Goal: Information Seeking & Learning: Learn about a topic

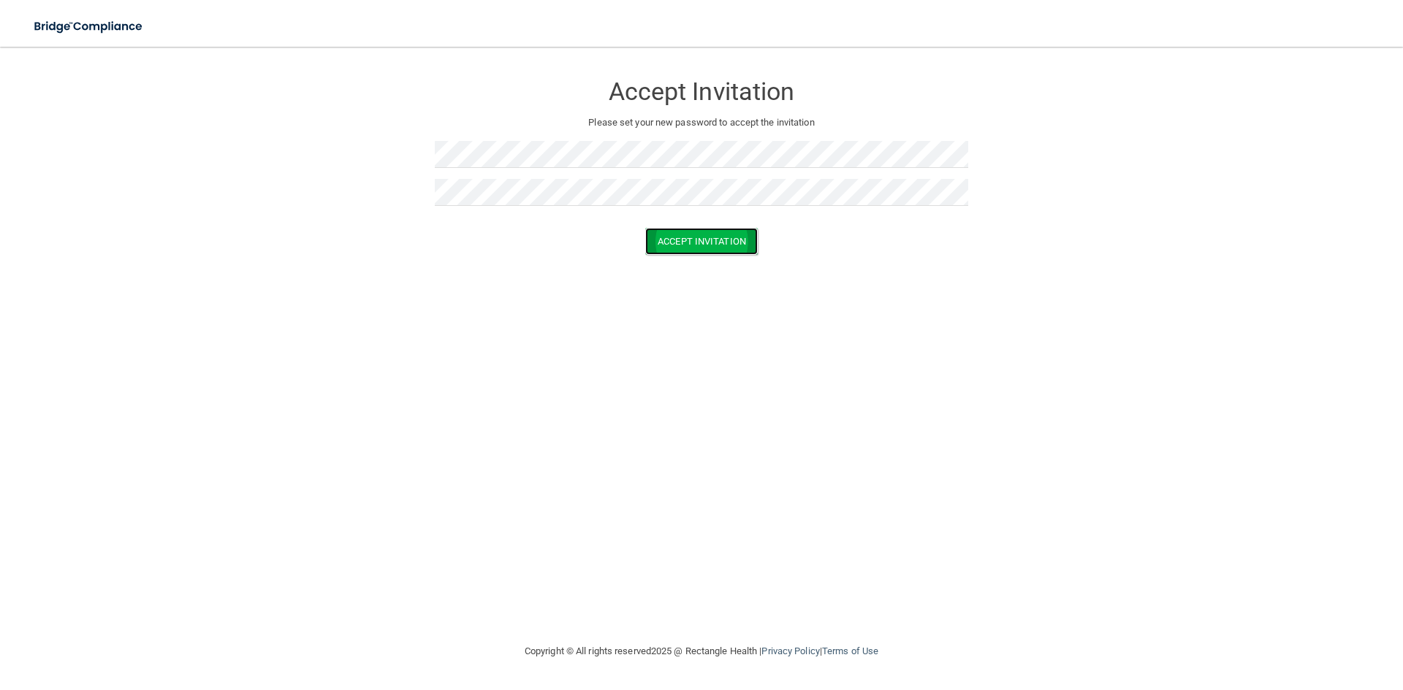
click at [744, 244] on button "Accept Invitation" at bounding box center [701, 241] width 113 height 27
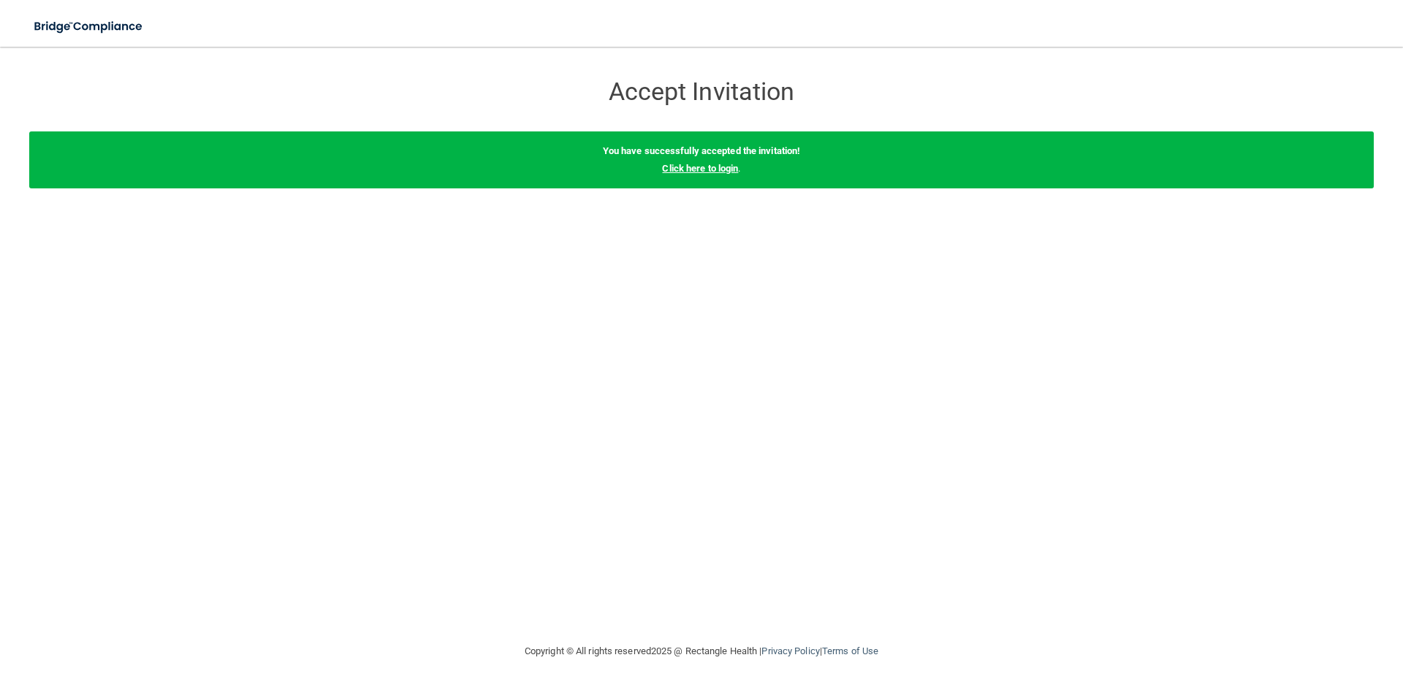
click at [709, 169] on link "Click here to login" at bounding box center [700, 168] width 76 height 11
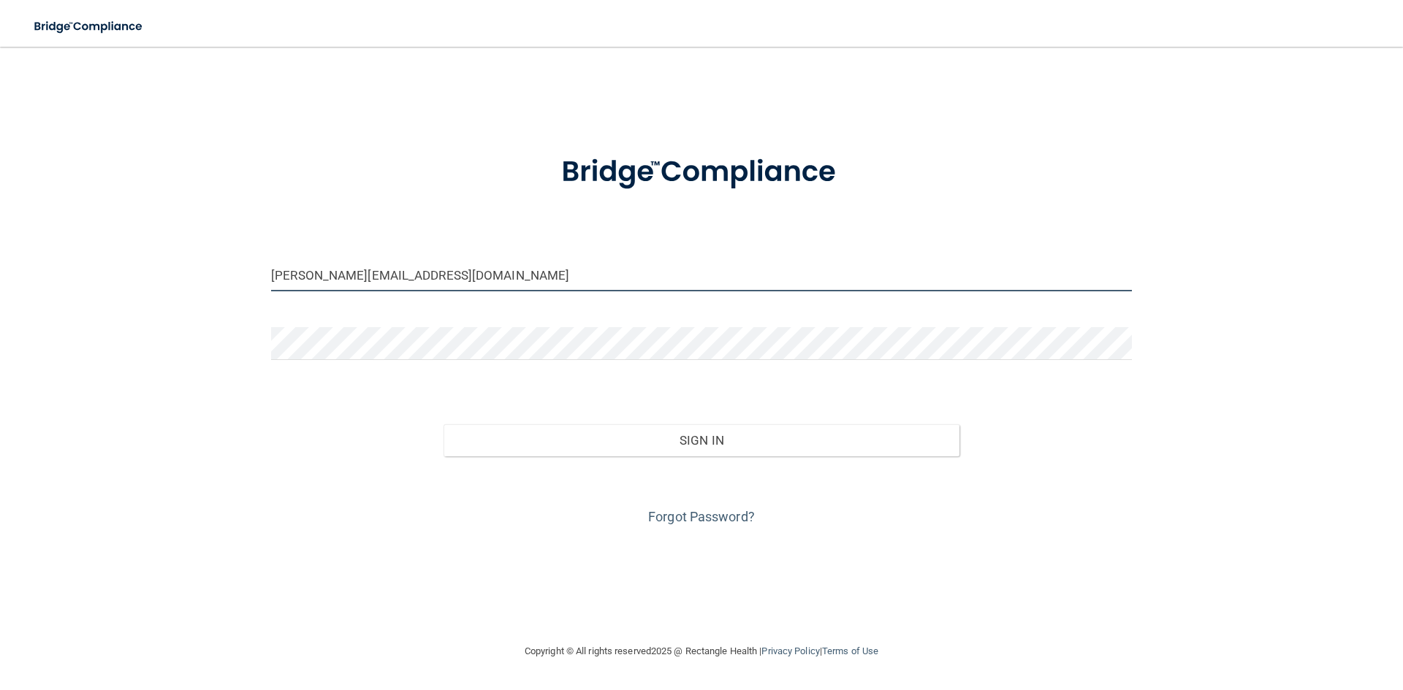
click at [312, 271] on input "sabrina@dental32okc.com" at bounding box center [701, 275] width 861 height 33
type input "[EMAIL_ADDRESS][DOMAIN_NAME]"
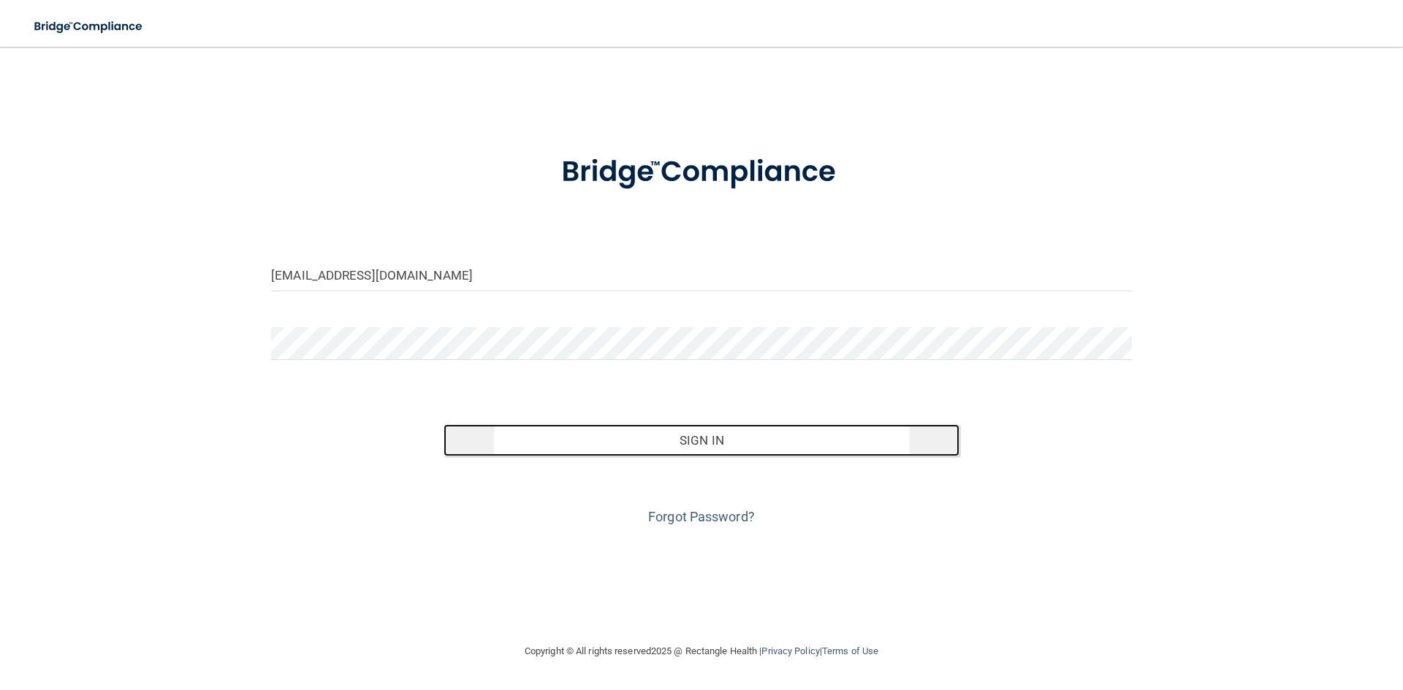
click at [589, 435] on button "Sign In" at bounding box center [701, 440] width 517 height 32
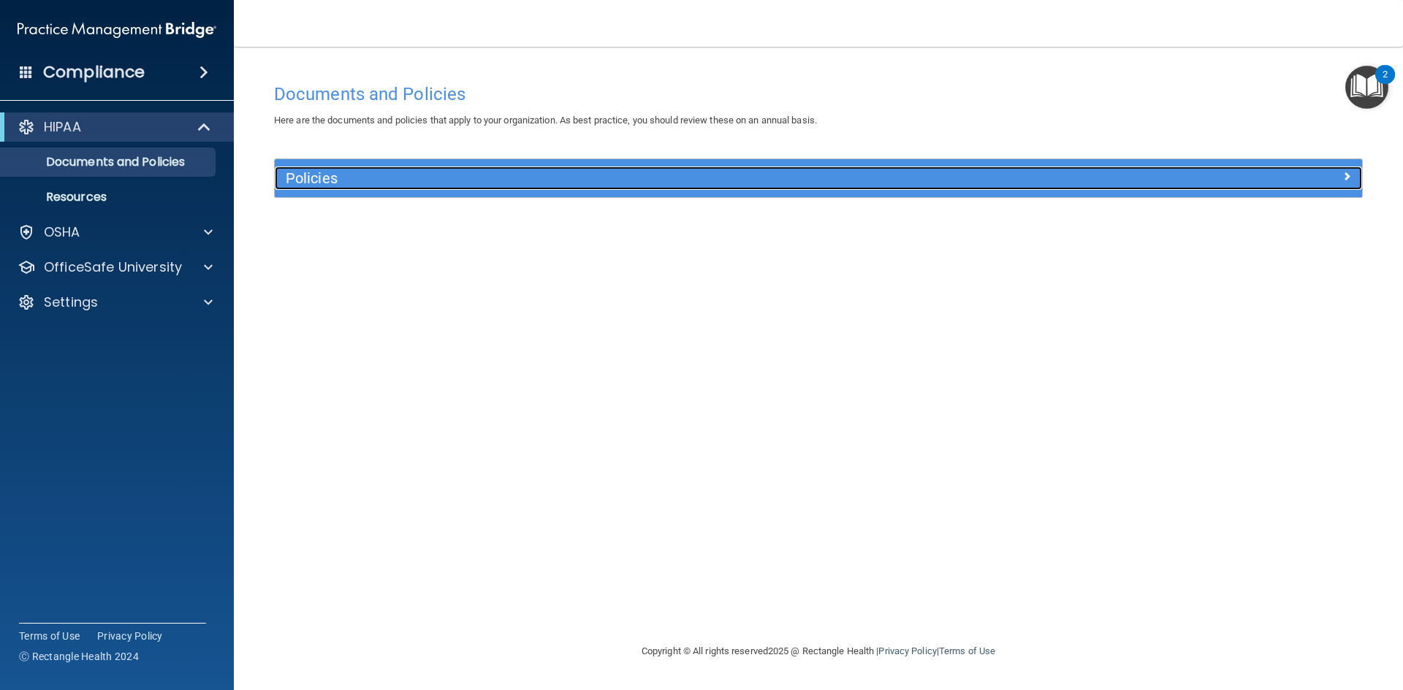
click at [388, 176] on h5 "Policies" at bounding box center [682, 178] width 793 height 16
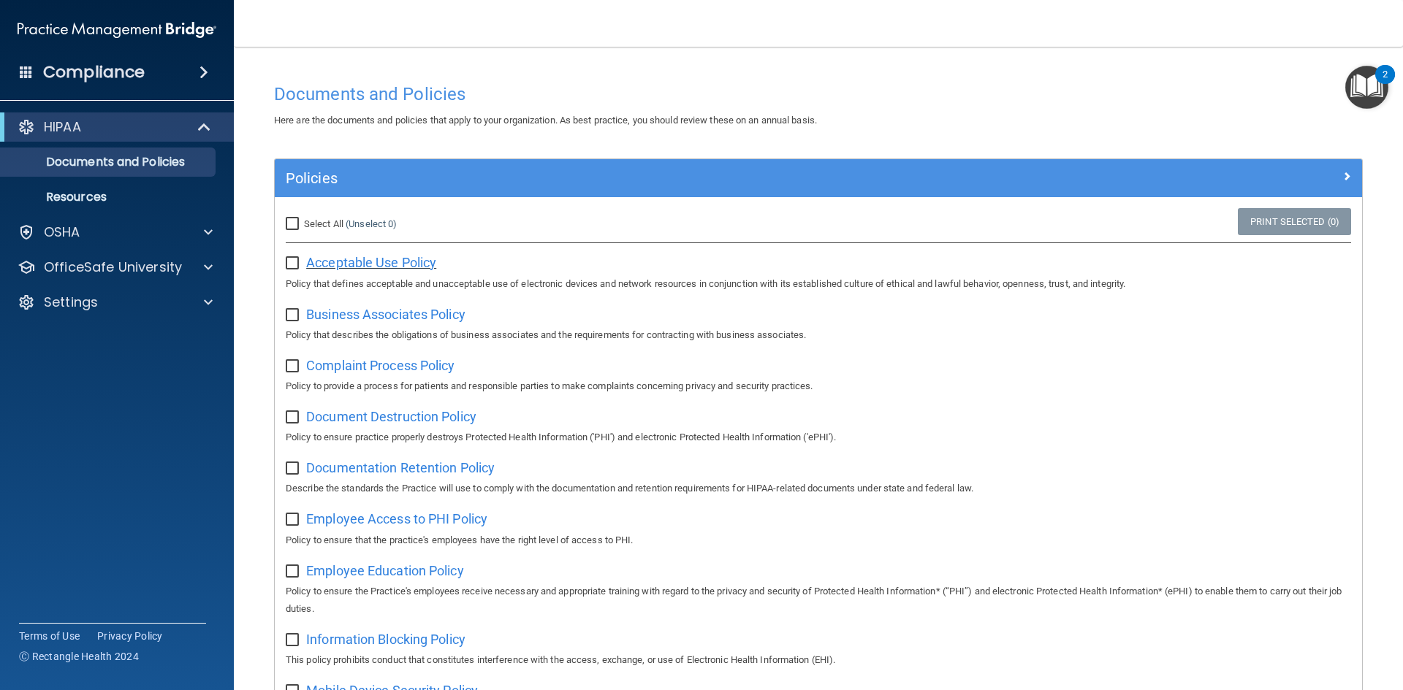
click at [365, 257] on span "Acceptable Use Policy" at bounding box center [371, 262] width 130 height 15
click at [294, 219] on input "Select All (Unselect 0) Unselect All" at bounding box center [294, 224] width 17 height 12
checkbox input "true"
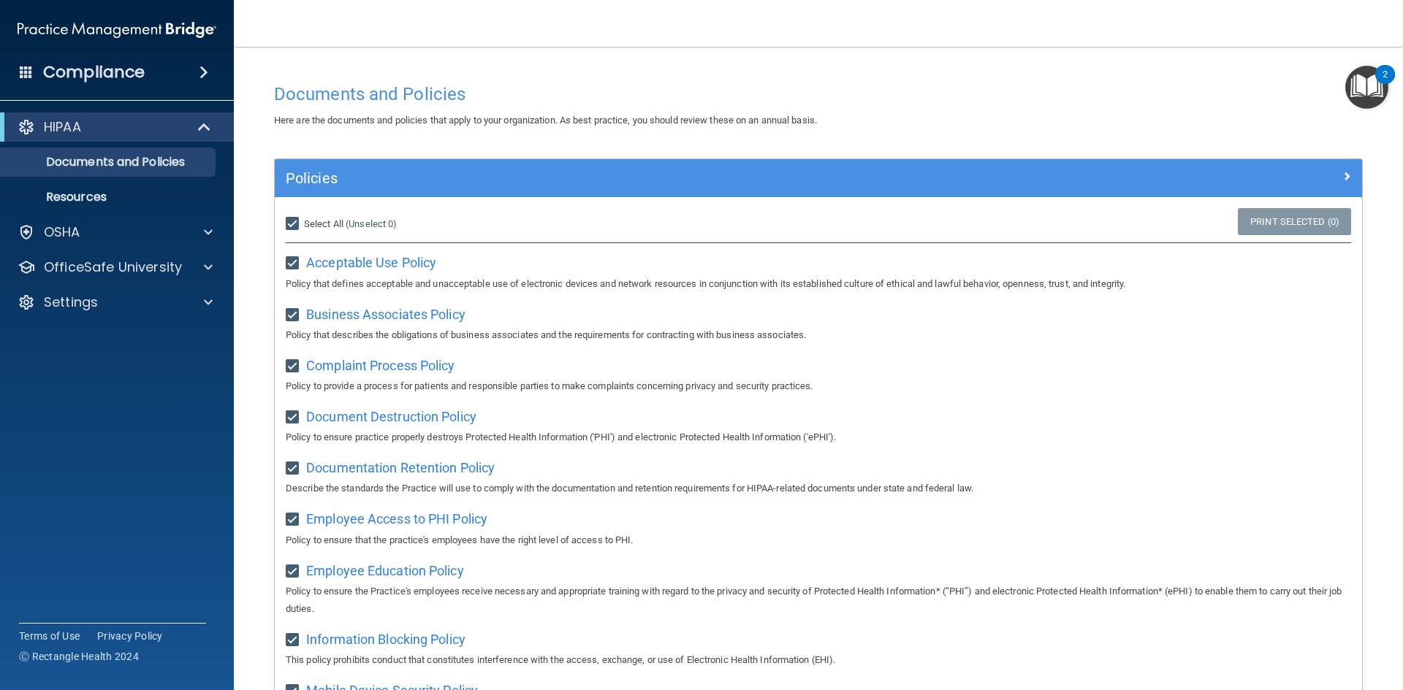
checkbox input "true"
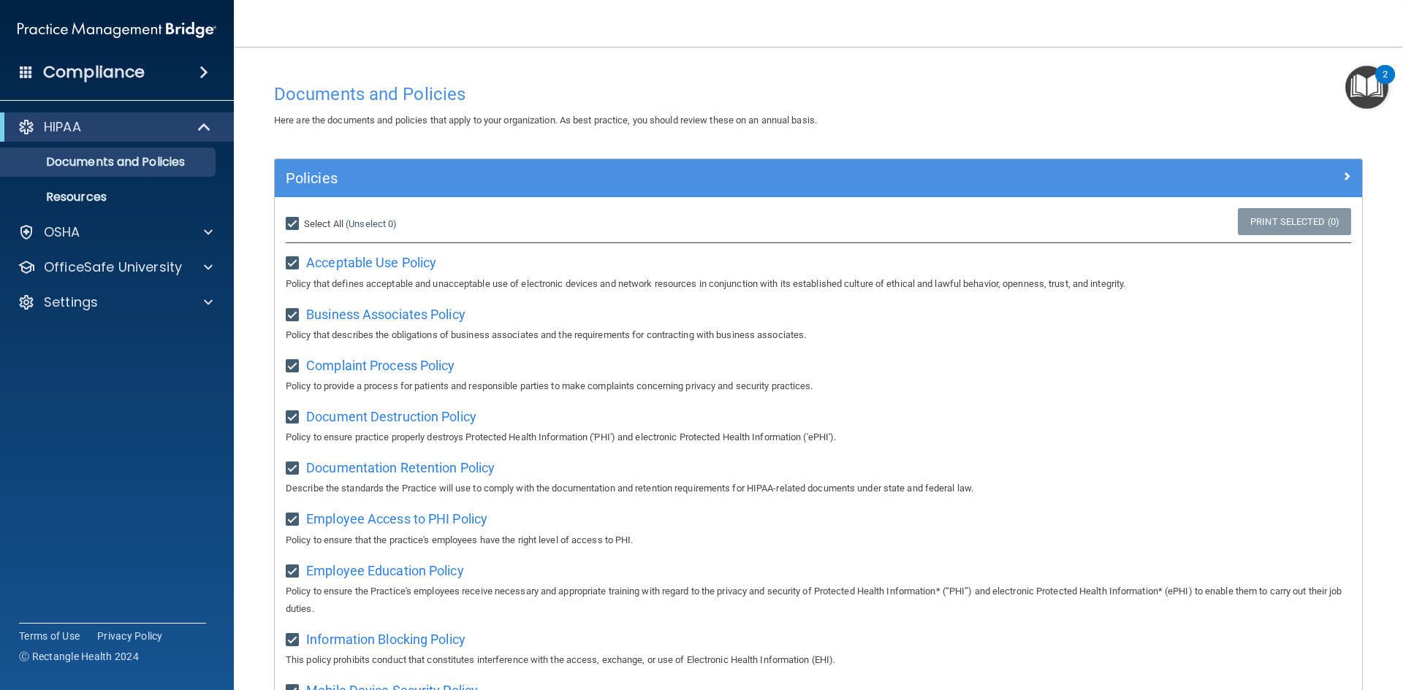
checkbox input "true"
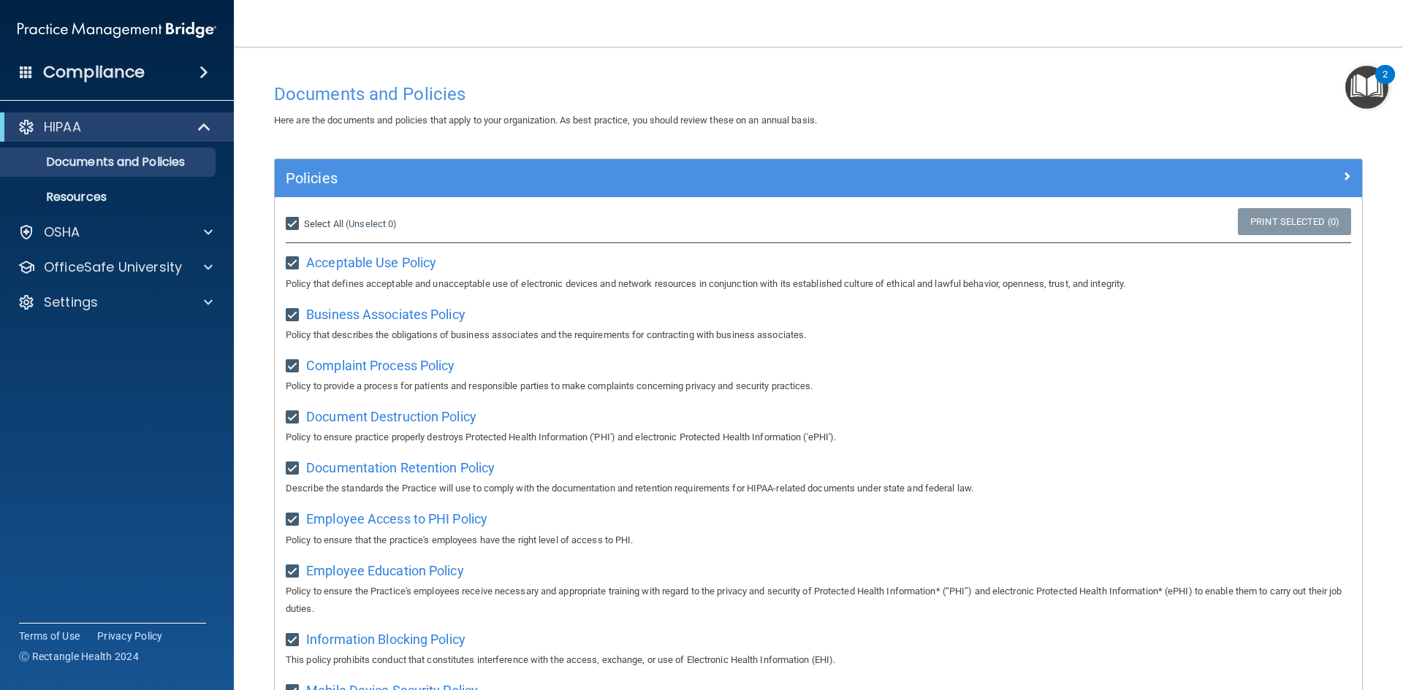
checkbox input "true"
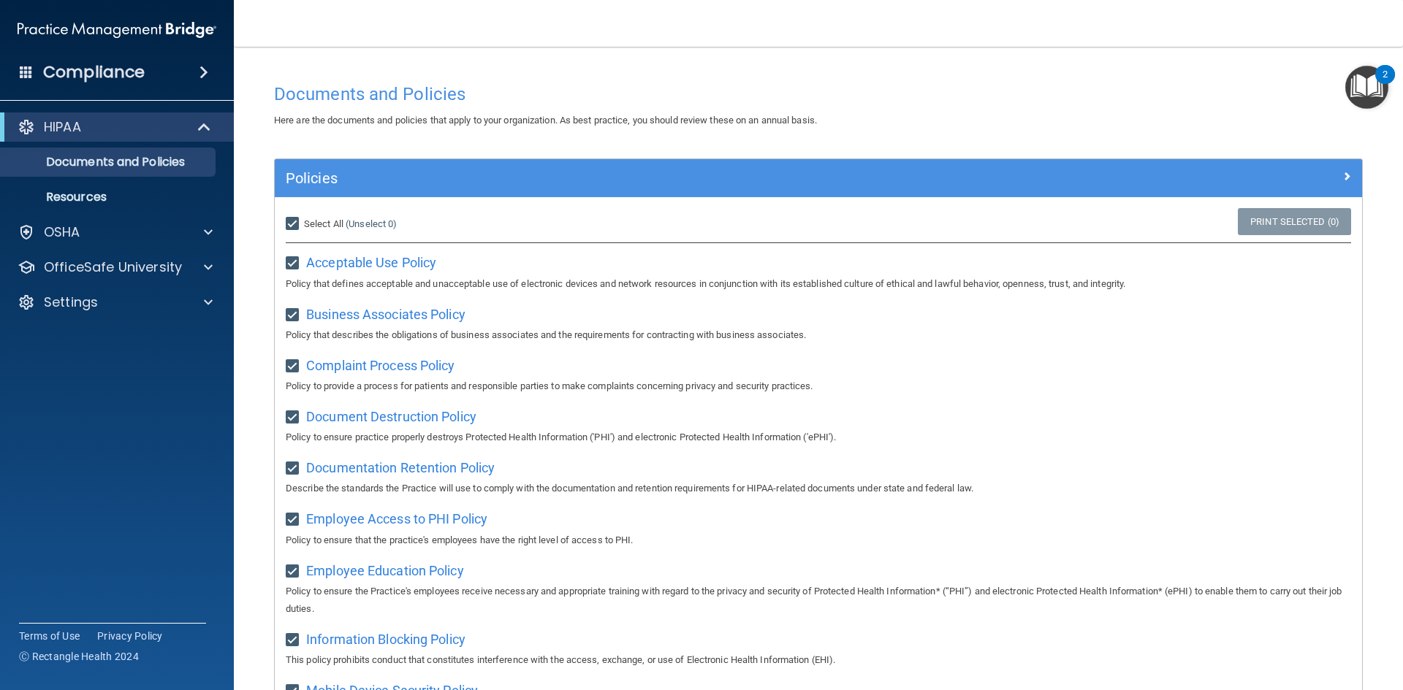
checkbox input "true"
click at [286, 218] on input "Select All (Unselect 21) Unselect All" at bounding box center [294, 224] width 17 height 12
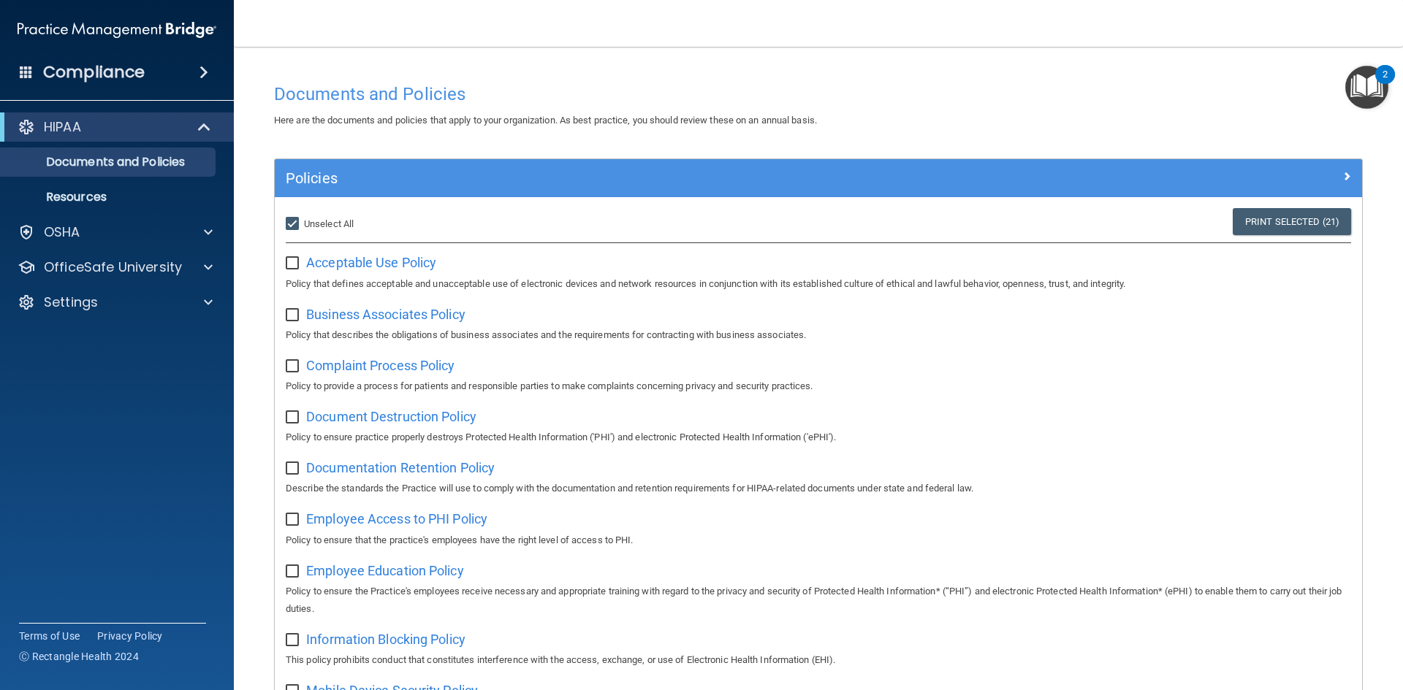
checkbox input "false"
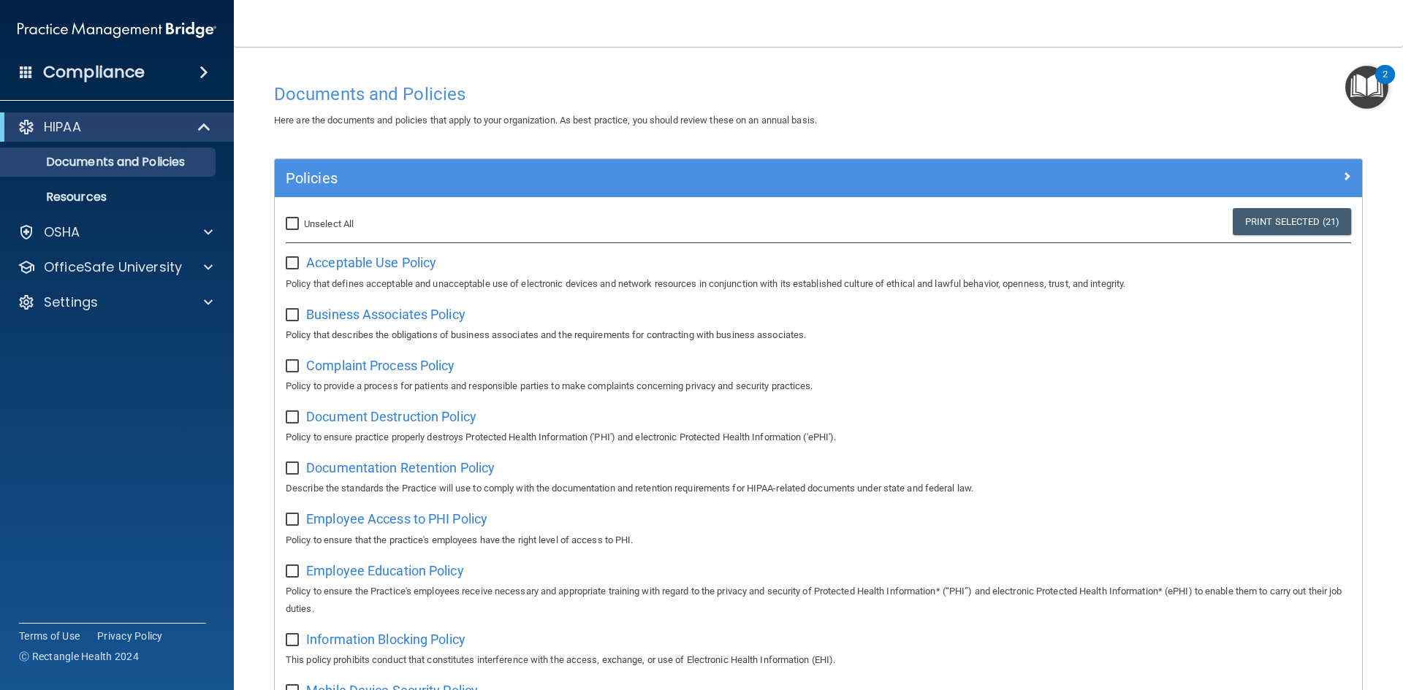
checkbox input "false"
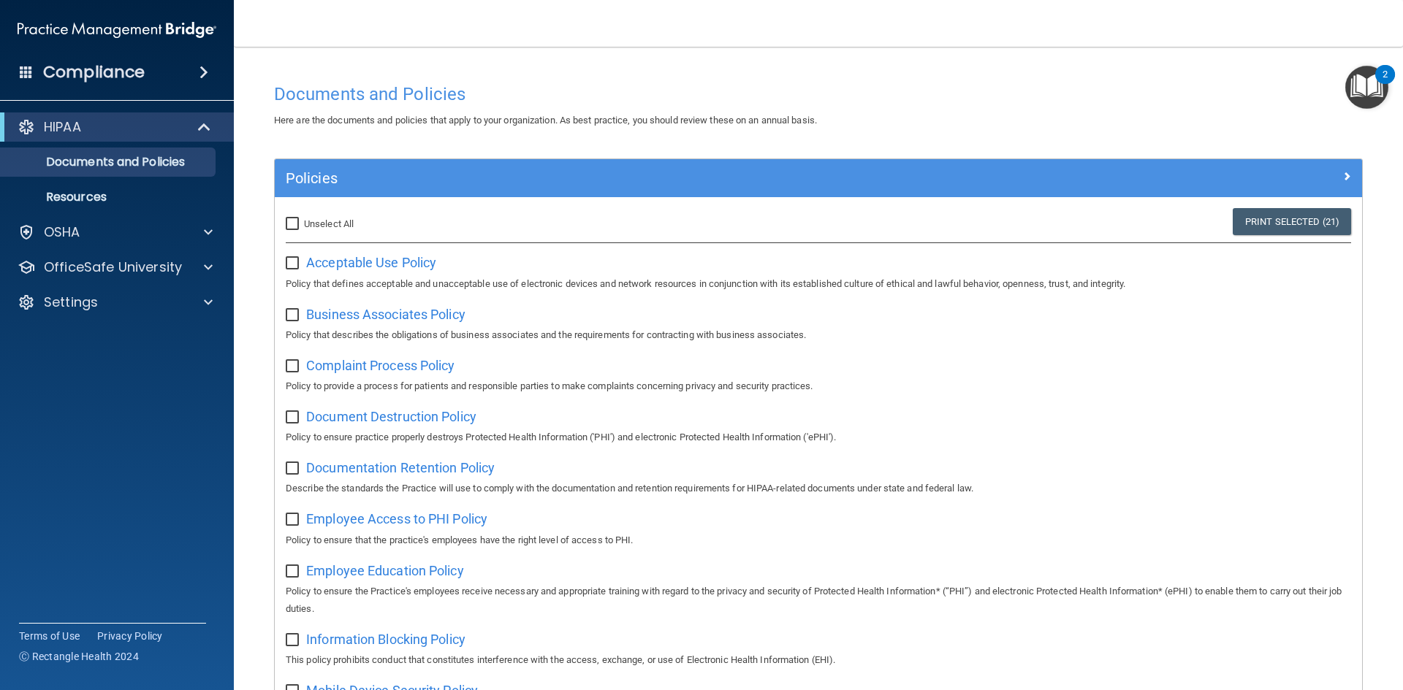
checkbox input "false"
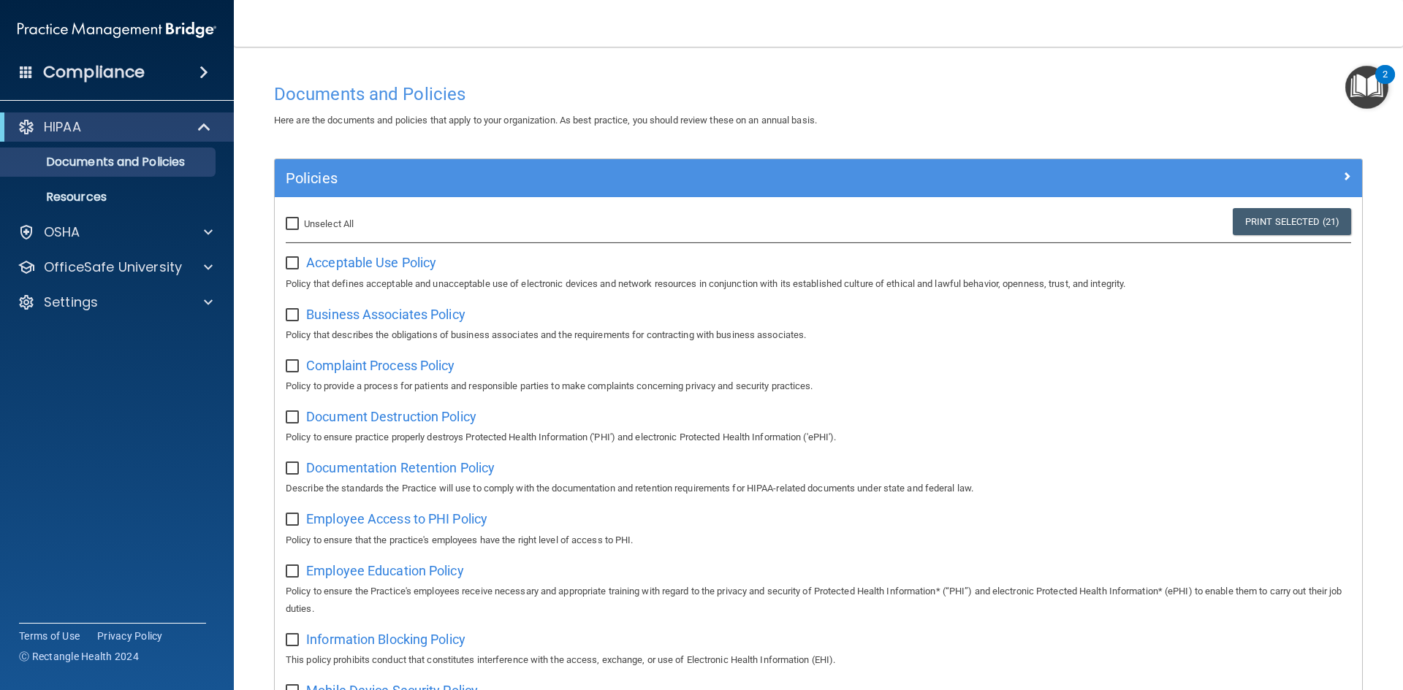
checkbox input "false"
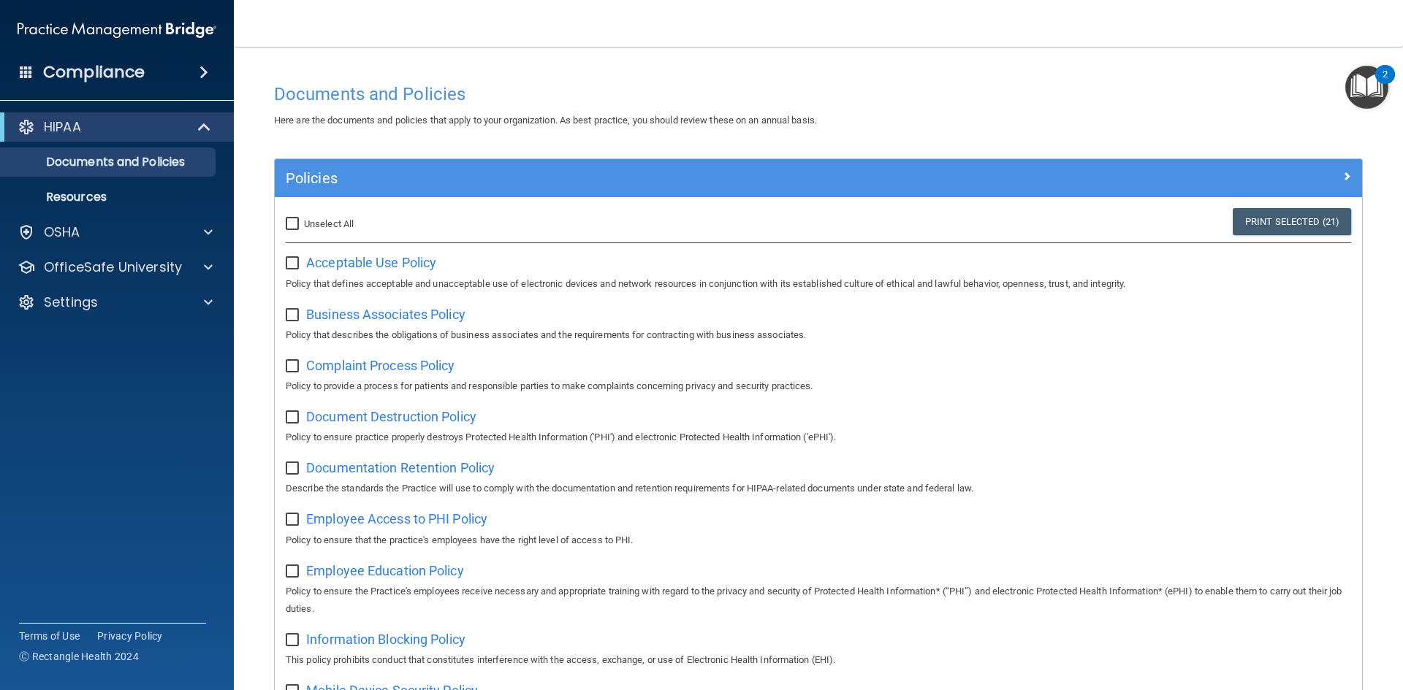
checkbox input "false"
click at [208, 69] on span at bounding box center [203, 73] width 9 height 18
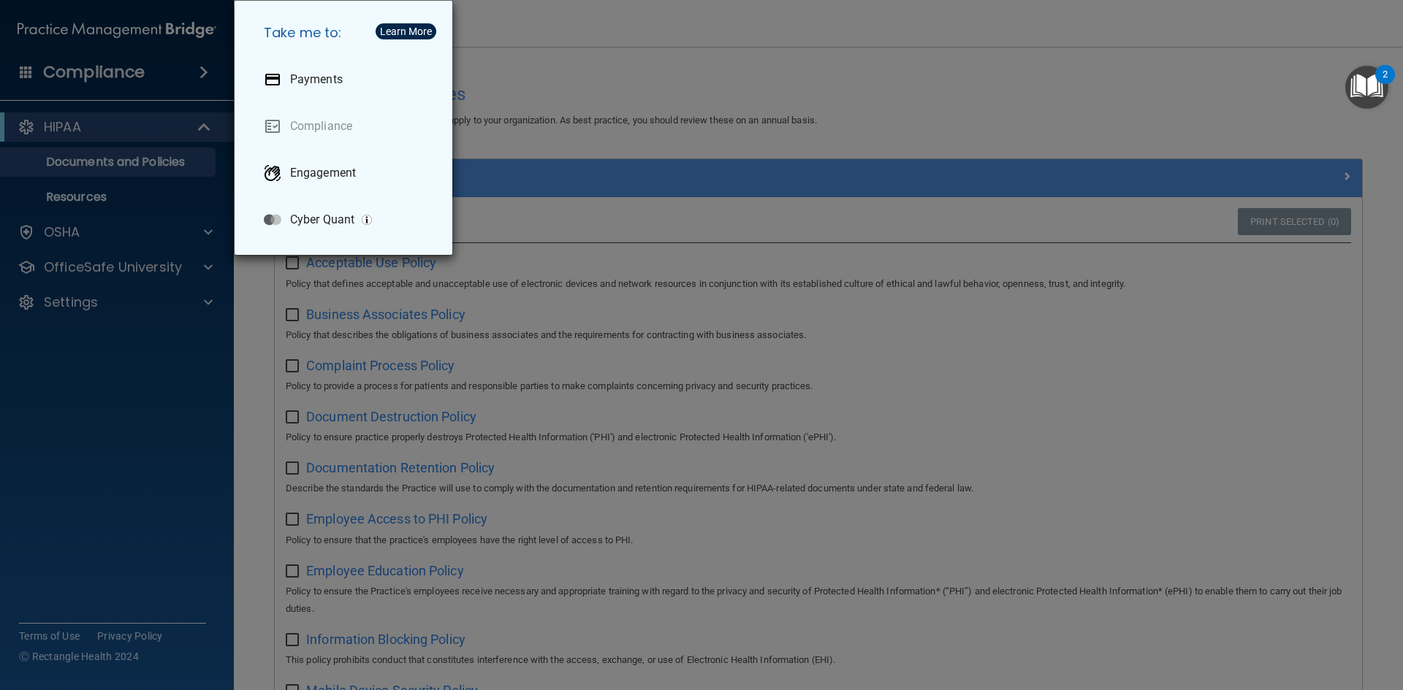
click at [203, 74] on div "Take me to: Payments Compliance Engagement Cyber Quant" at bounding box center [701, 345] width 1403 height 690
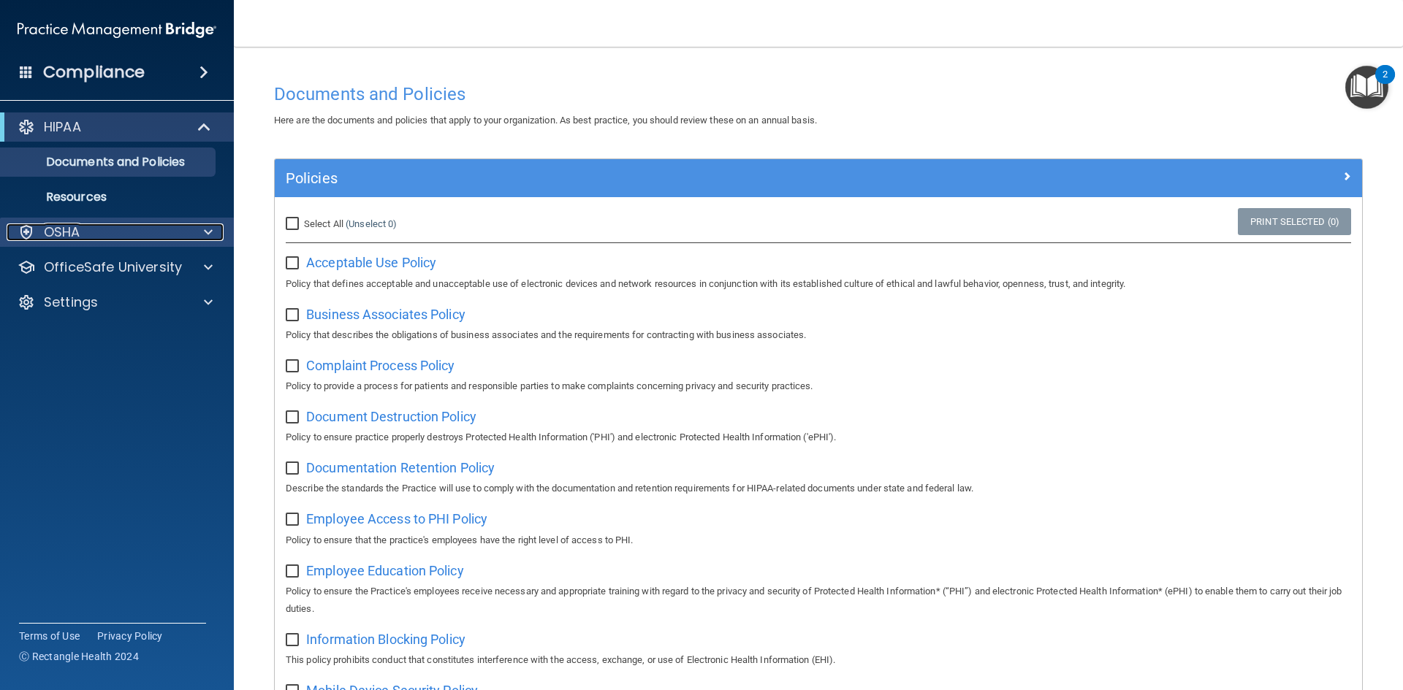
click at [207, 229] on span at bounding box center [208, 233] width 9 height 18
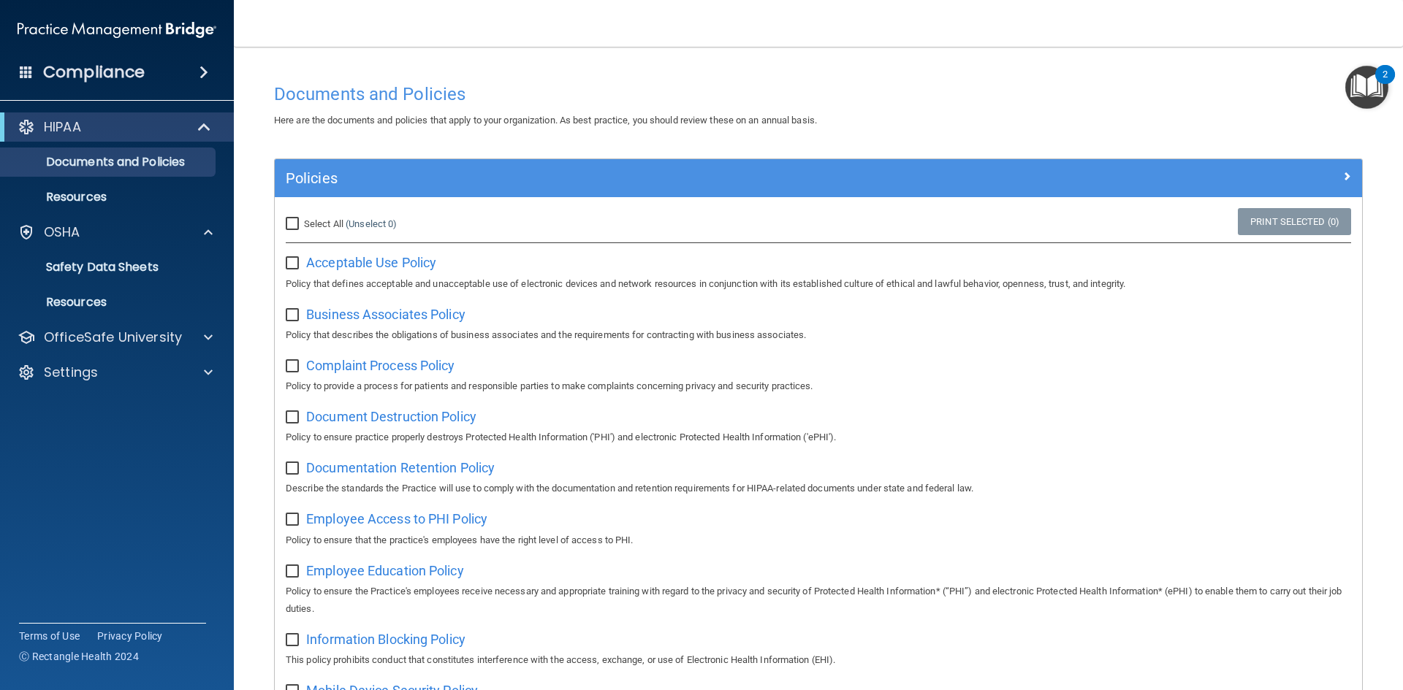
click at [294, 258] on input "checkbox" at bounding box center [294, 264] width 17 height 12
checkbox input "true"
click at [376, 316] on span "Business Associates Policy" at bounding box center [385, 314] width 159 height 15
click at [292, 307] on label at bounding box center [295, 310] width 18 height 17
click at [292, 310] on input "checkbox" at bounding box center [294, 316] width 17 height 12
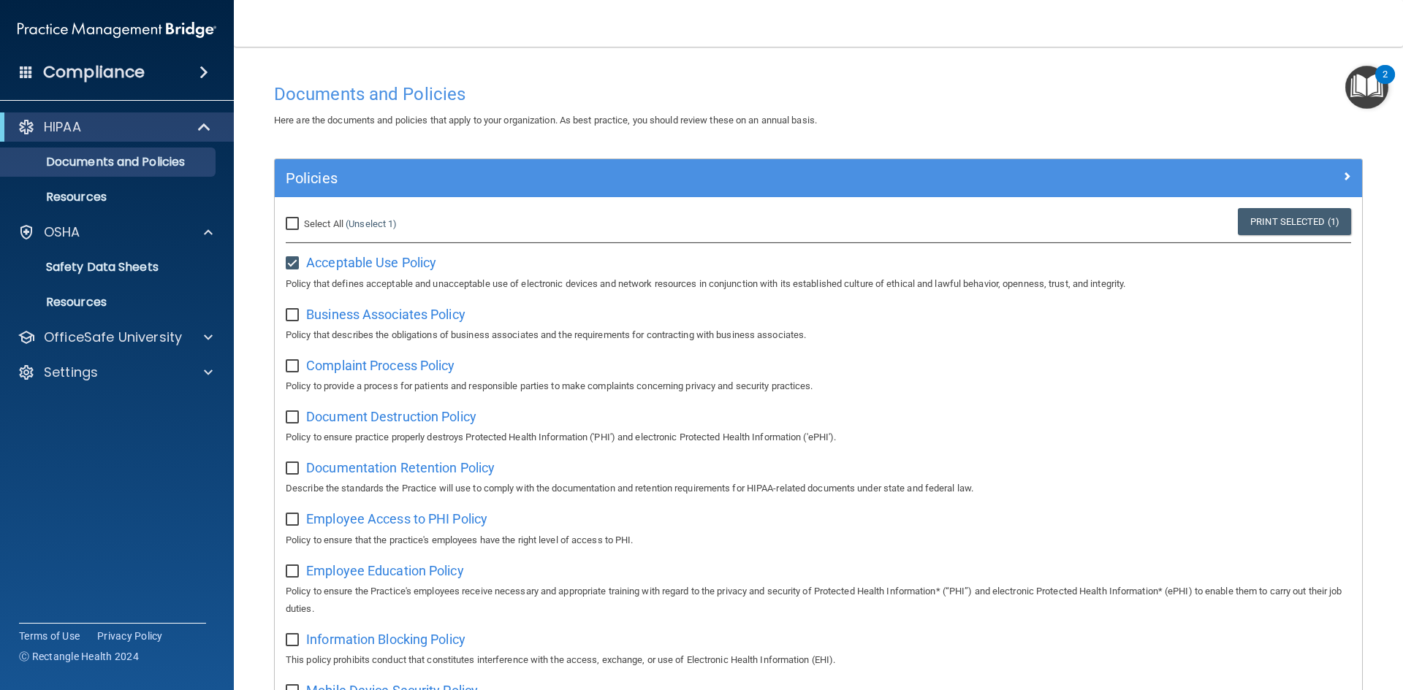
checkbox input "true"
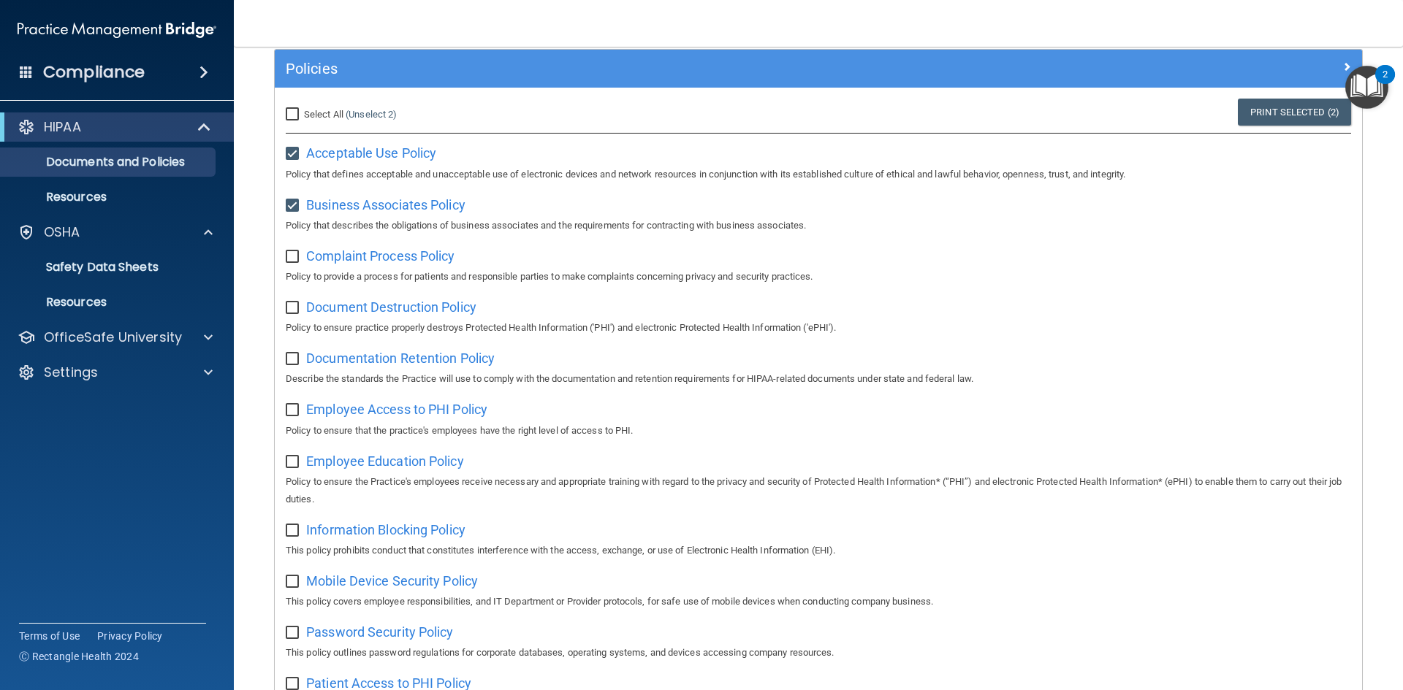
scroll to position [146, 0]
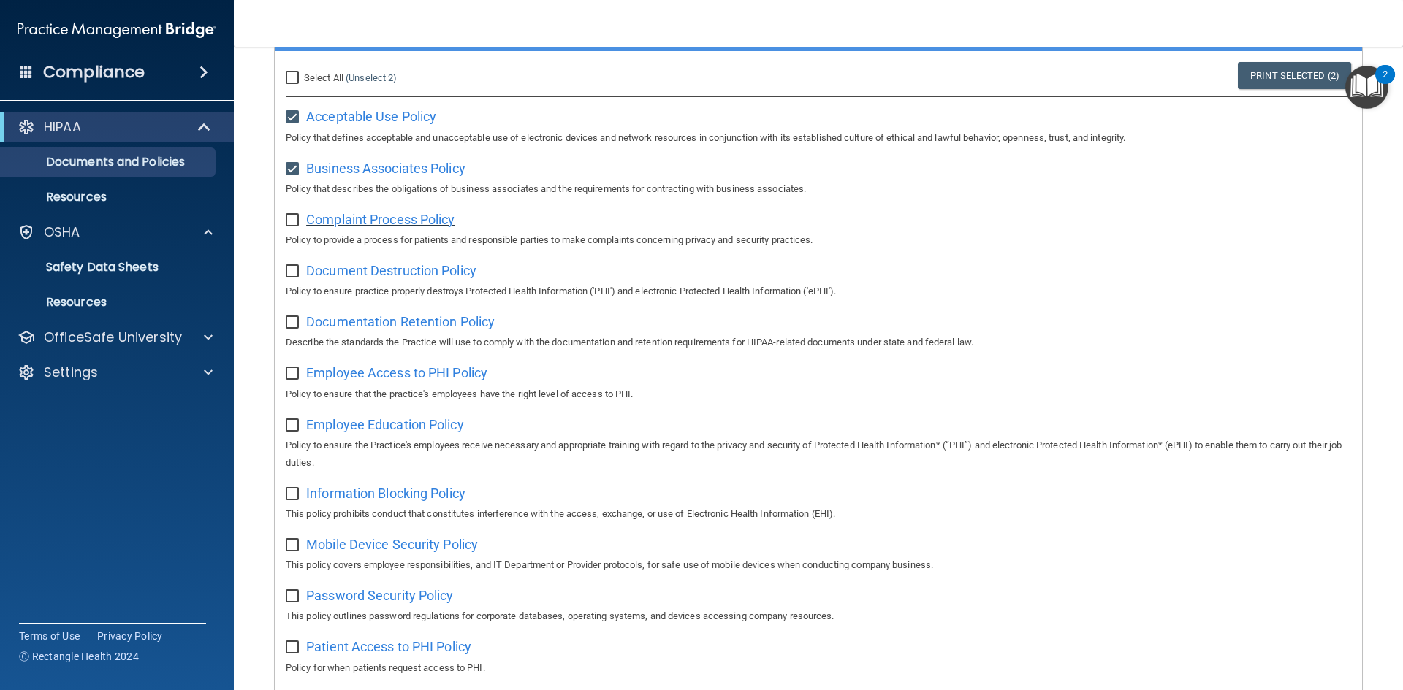
click at [431, 218] on span "Complaint Process Policy" at bounding box center [380, 219] width 148 height 15
click at [291, 215] on input "checkbox" at bounding box center [294, 221] width 17 height 12
checkbox input "true"
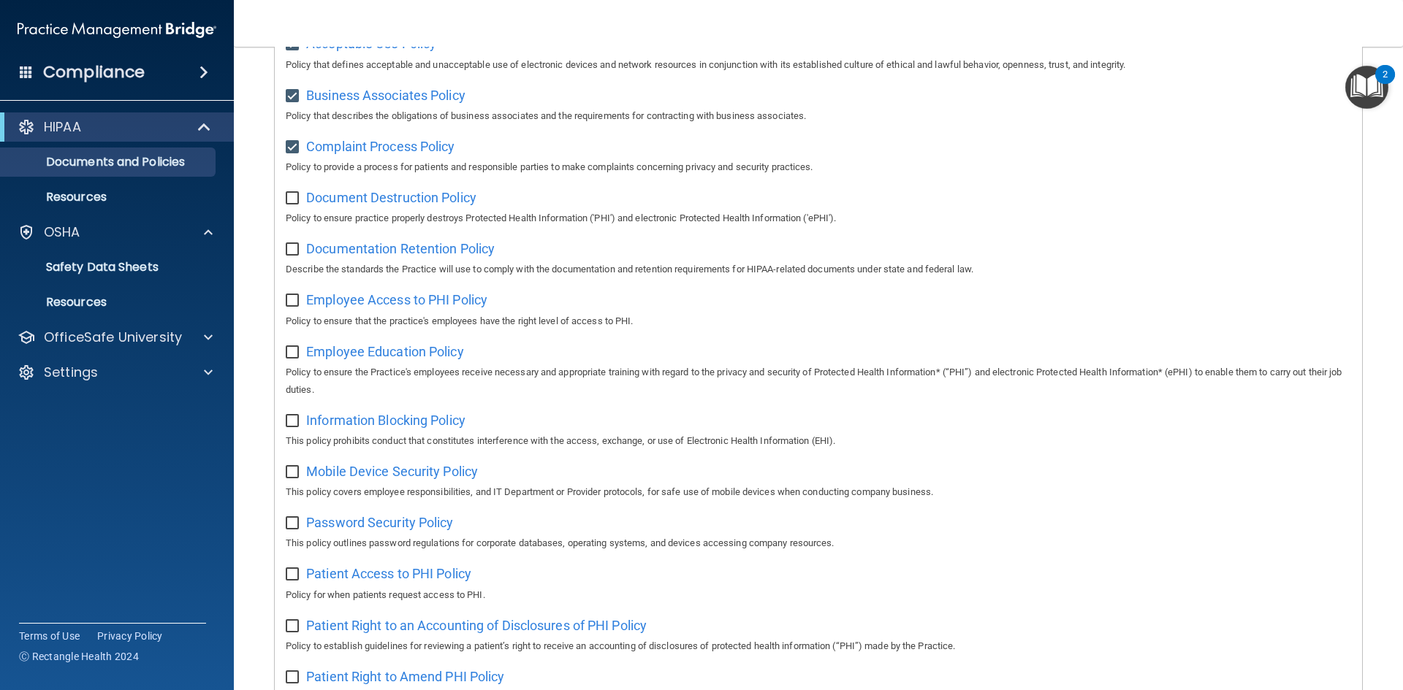
click at [1379, 91] on img "Open Resource Center, 2 new notifications" at bounding box center [1366, 87] width 43 height 43
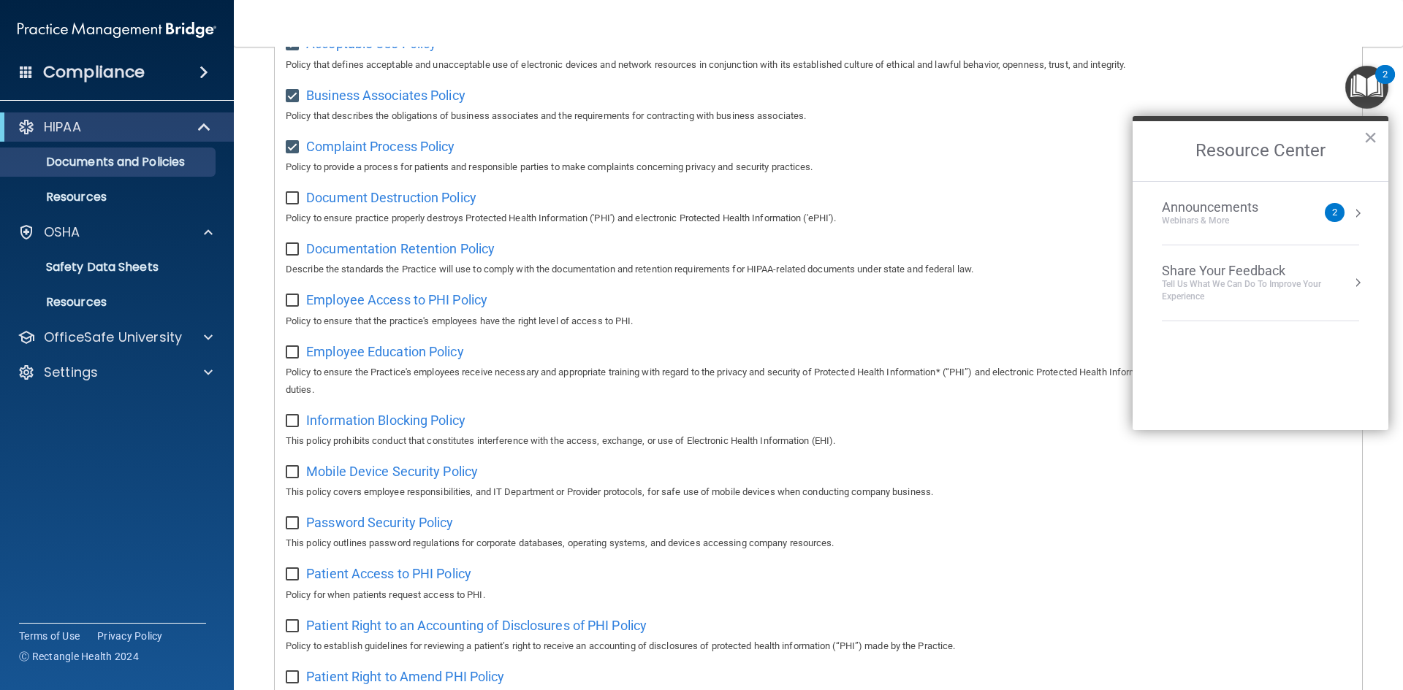
click at [1346, 208] on div "Announcements Webinars & More 2" at bounding box center [1260, 213] width 197 height 28
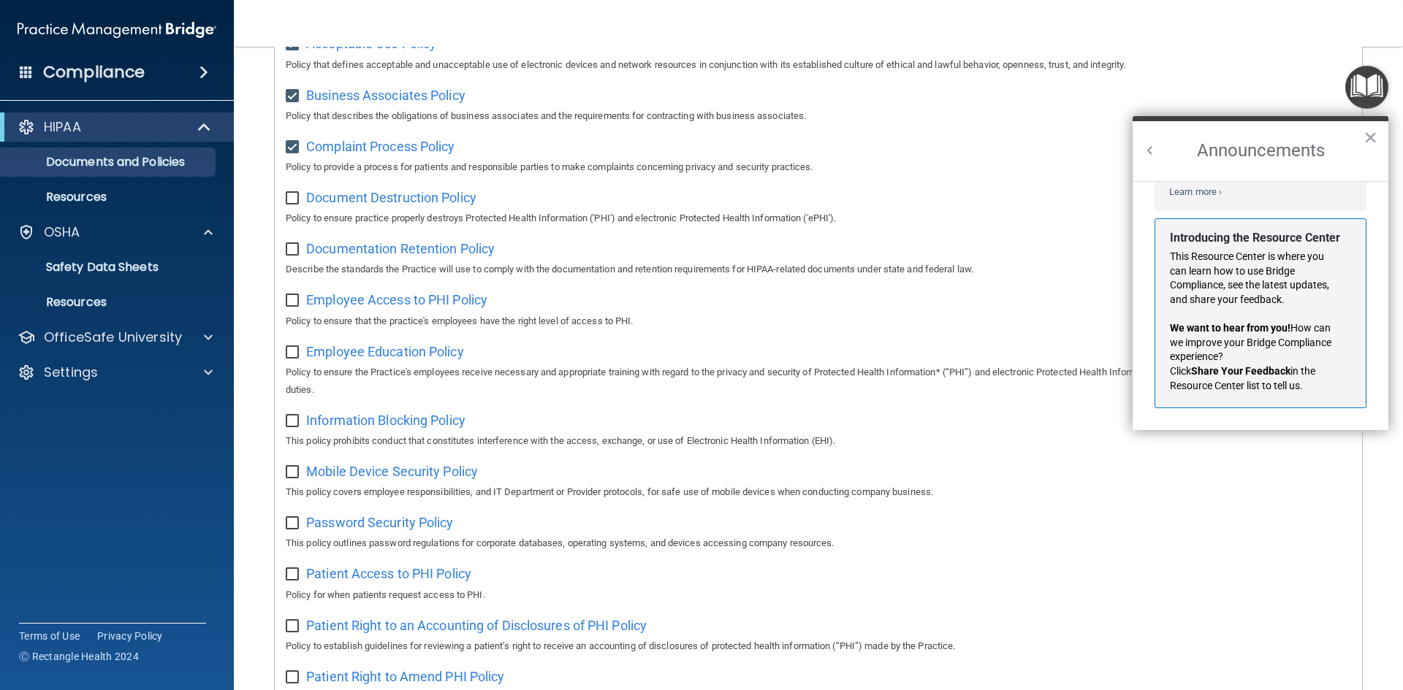
scroll to position [256, 0]
click at [1143, 149] on div "Announcements ×" at bounding box center [1260, 148] width 256 height 65
click at [1143, 149] on button "Back to Resource Center Home" at bounding box center [1150, 150] width 15 height 15
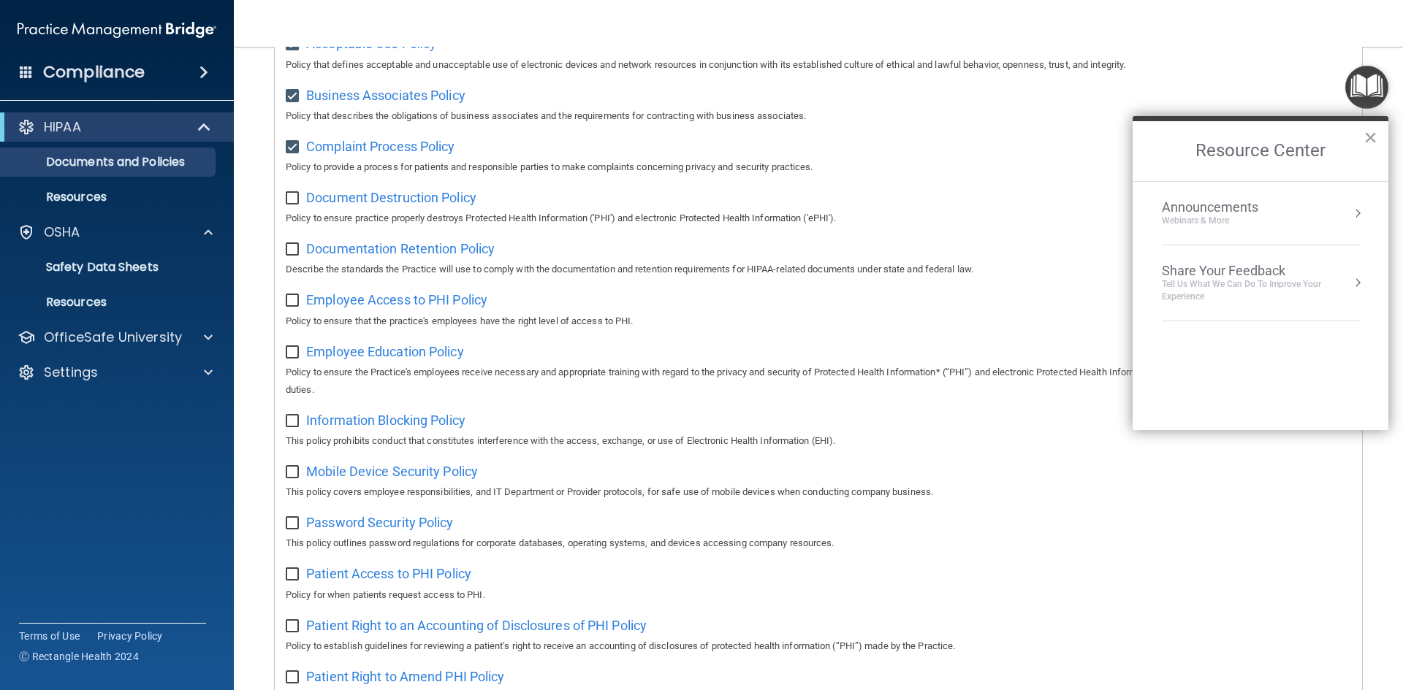
scroll to position [238, 0]
click at [1366, 137] on button "×" at bounding box center [1370, 137] width 14 height 23
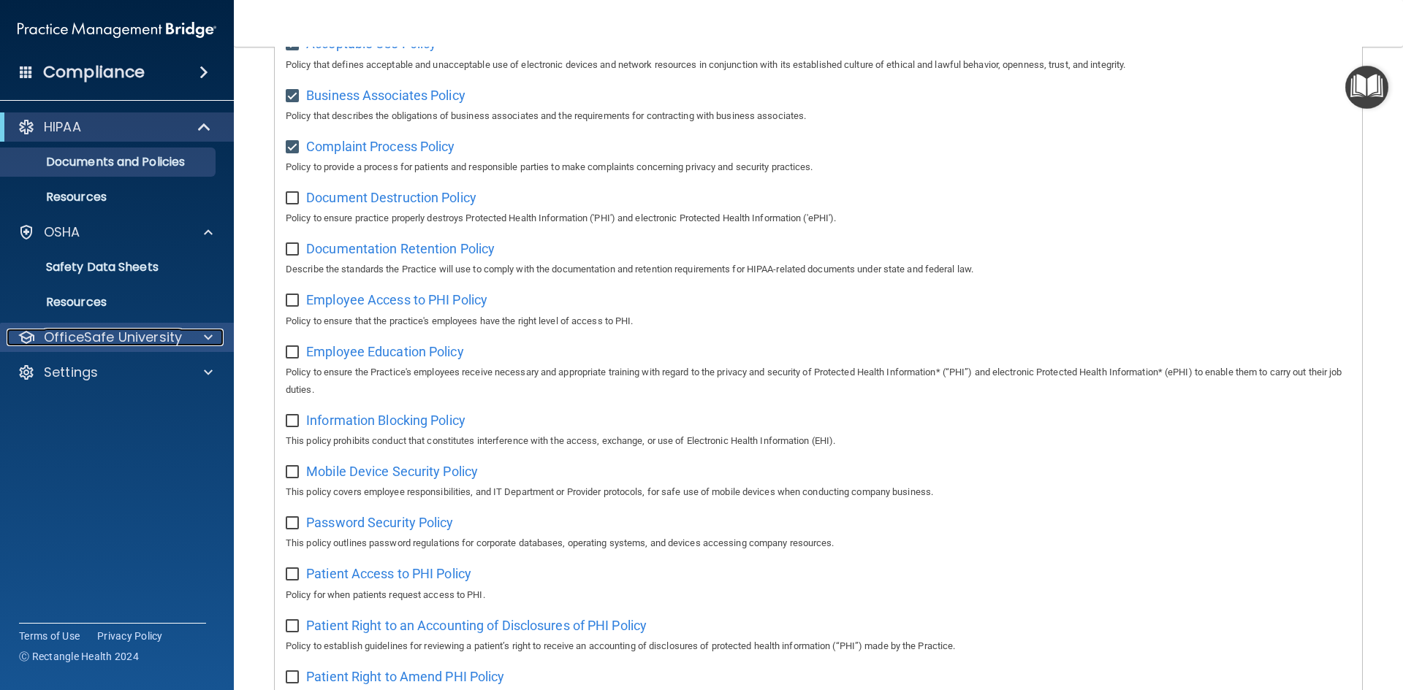
click at [202, 337] on div at bounding box center [206, 338] width 37 height 18
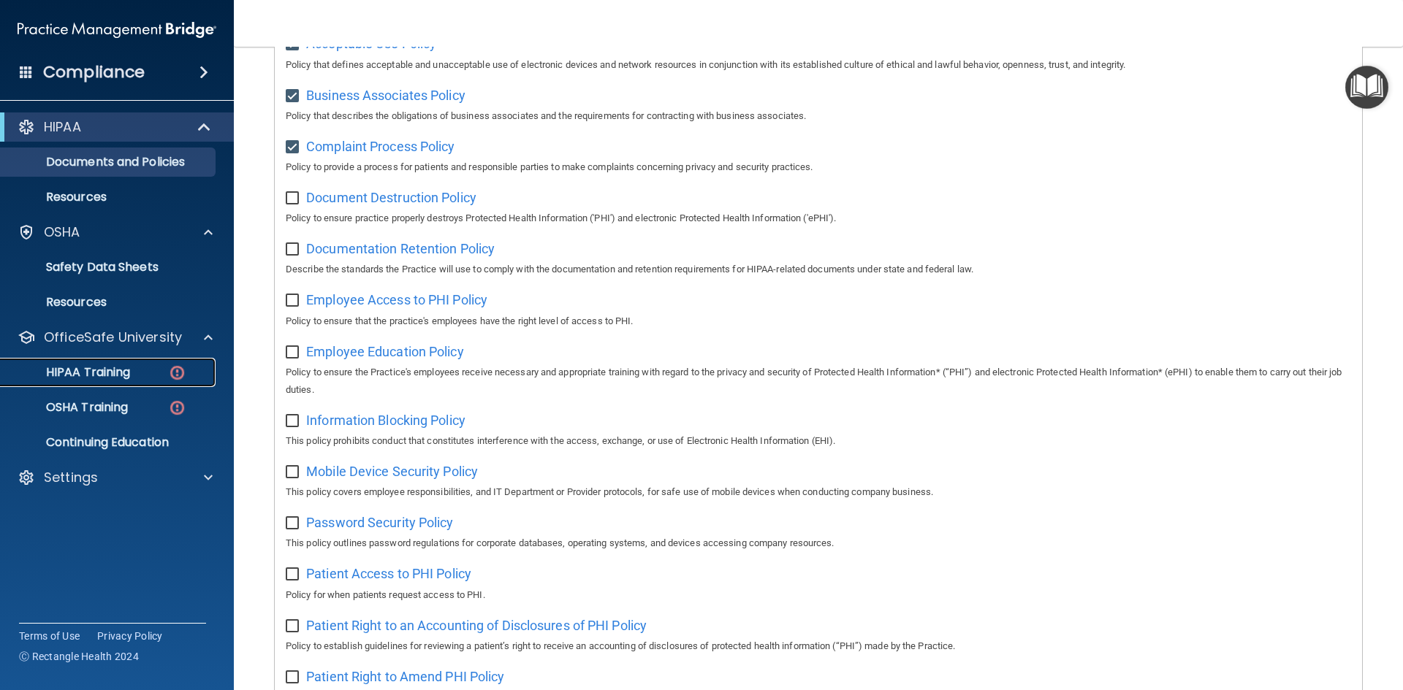
click at [155, 379] on link "HIPAA Training" at bounding box center [100, 372] width 230 height 29
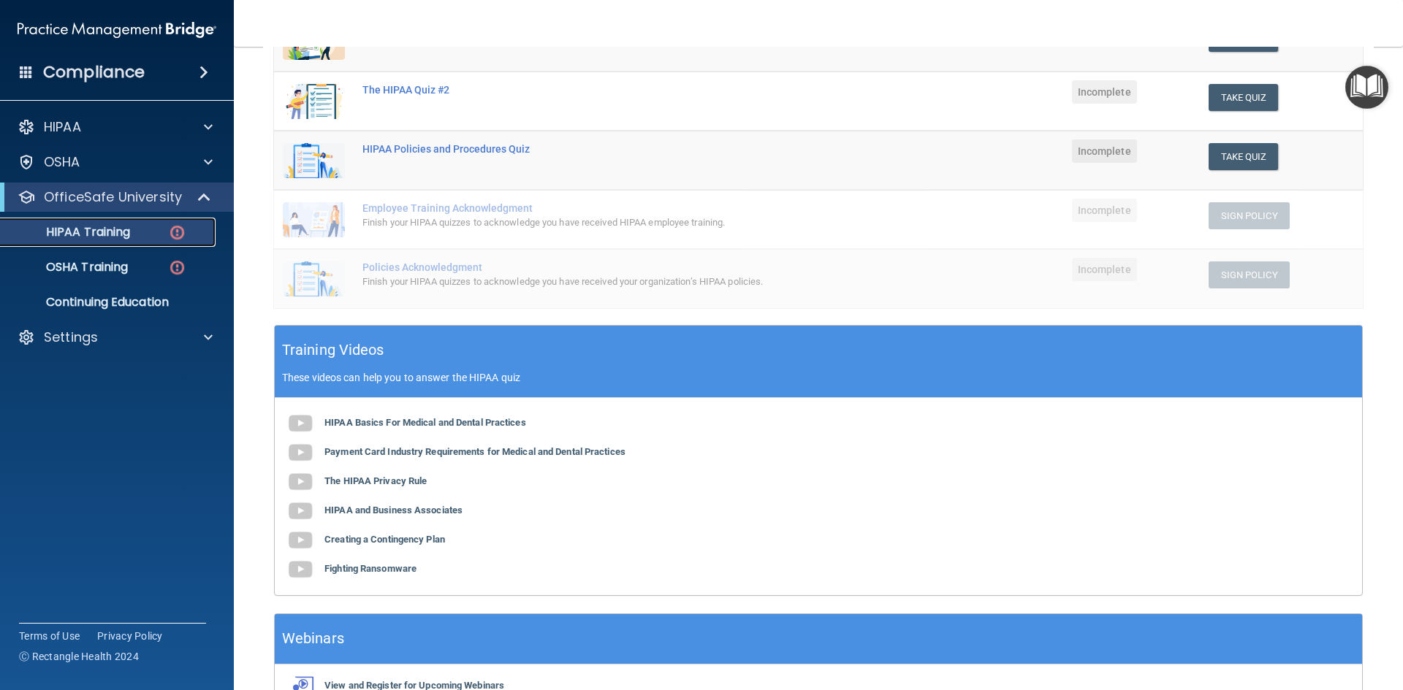
scroll to position [219, 0]
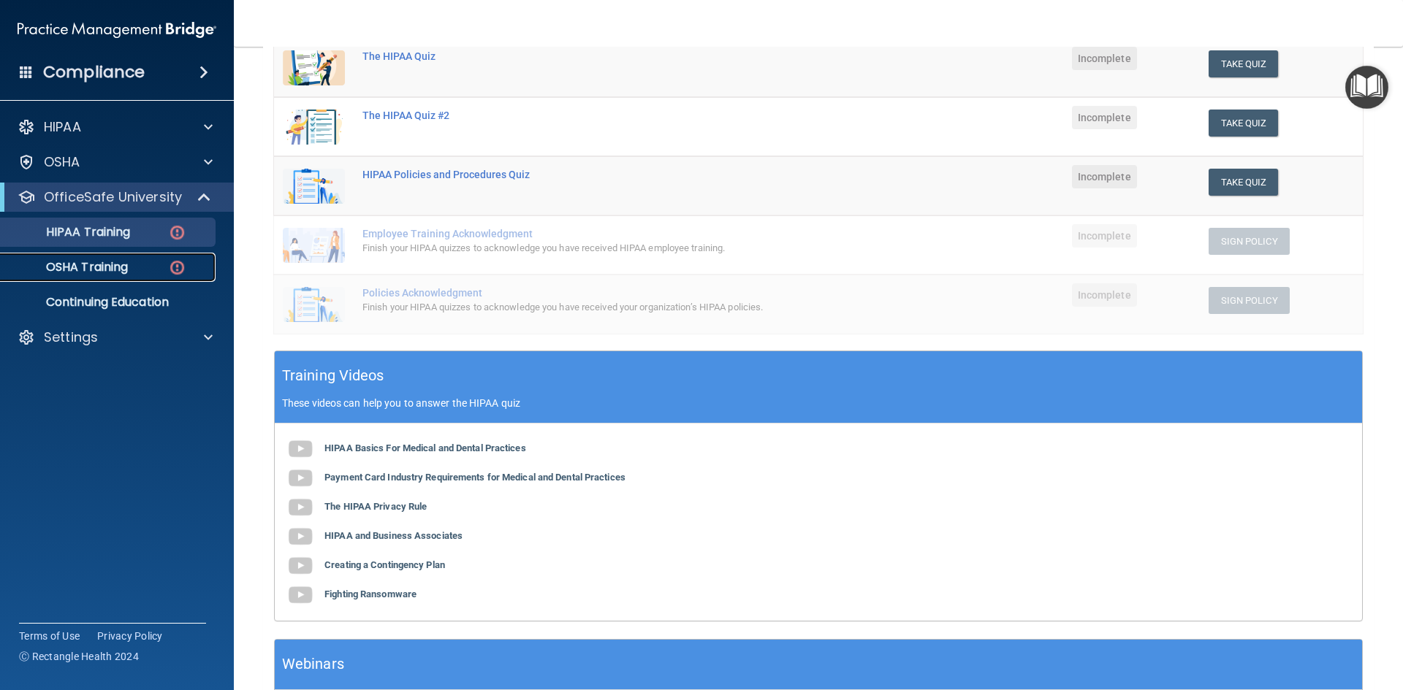
click at [137, 267] on div "OSHA Training" at bounding box center [108, 267] width 199 height 15
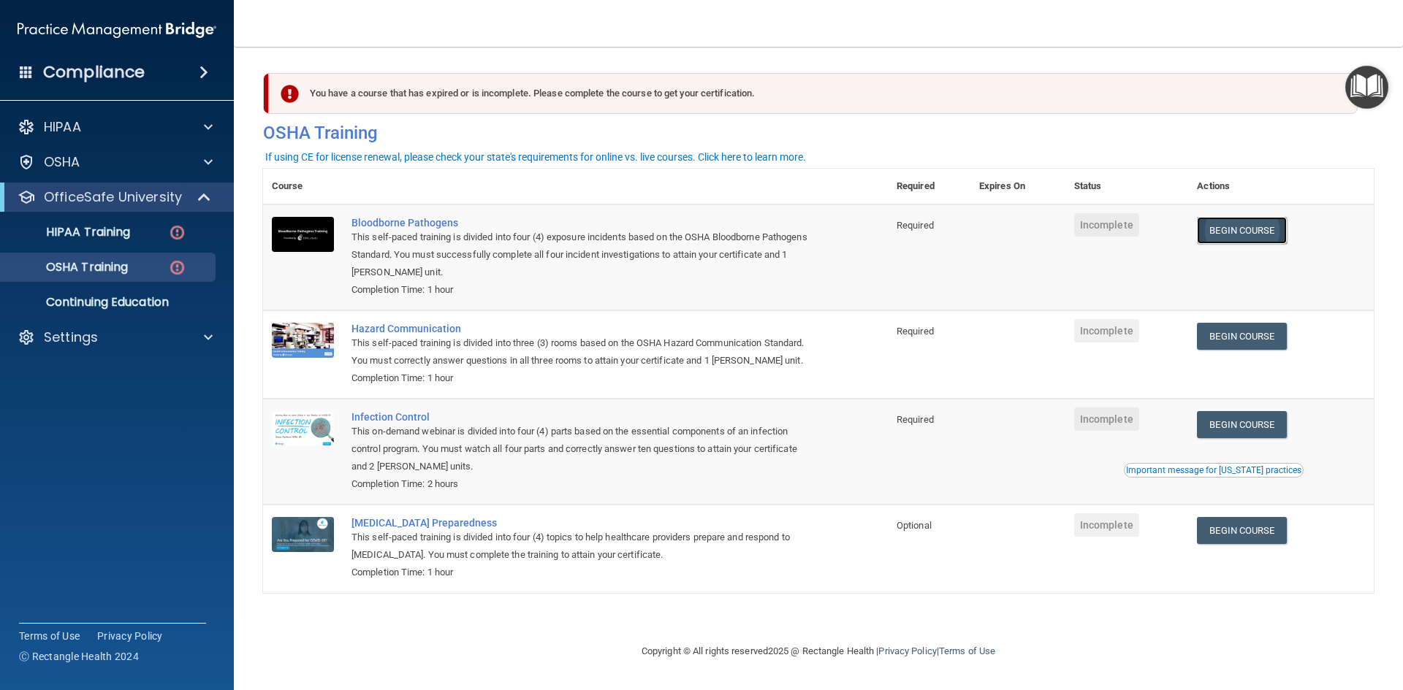
click at [1233, 232] on link "Begin Course" at bounding box center [1241, 230] width 89 height 27
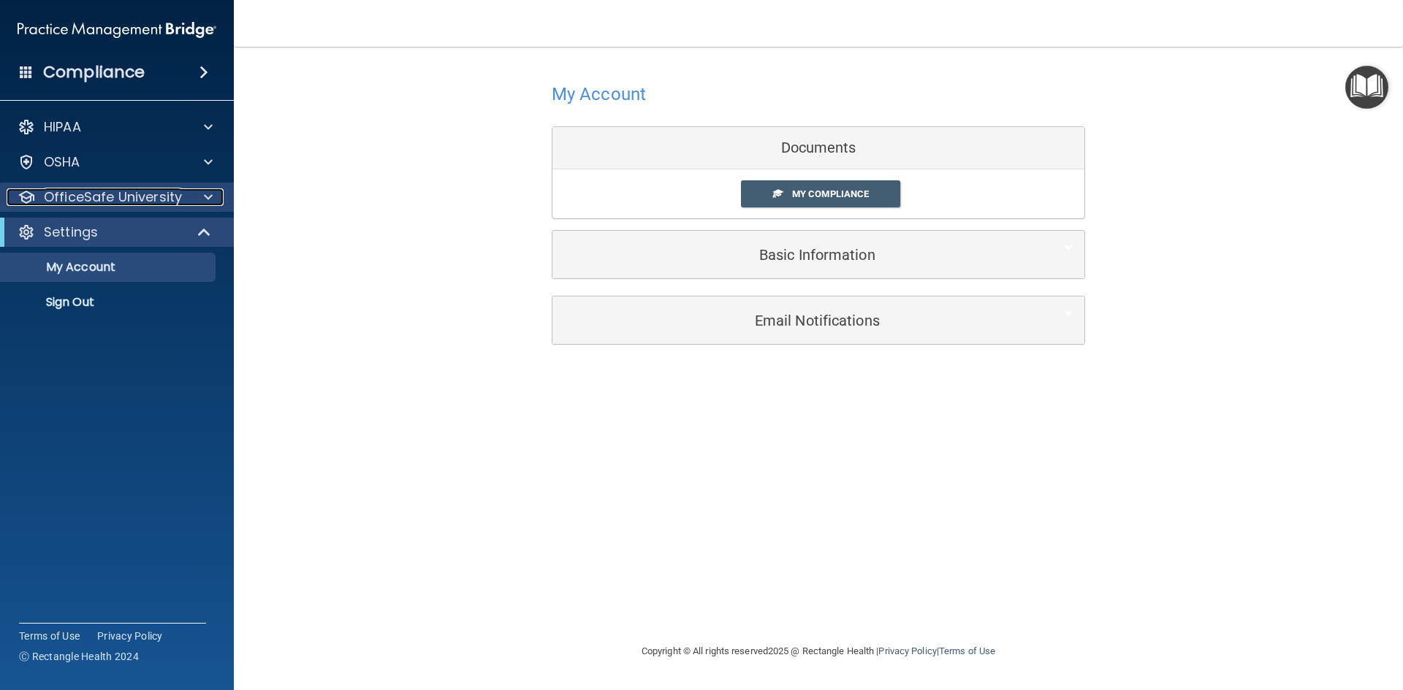
click at [221, 200] on div at bounding box center [206, 197] width 37 height 18
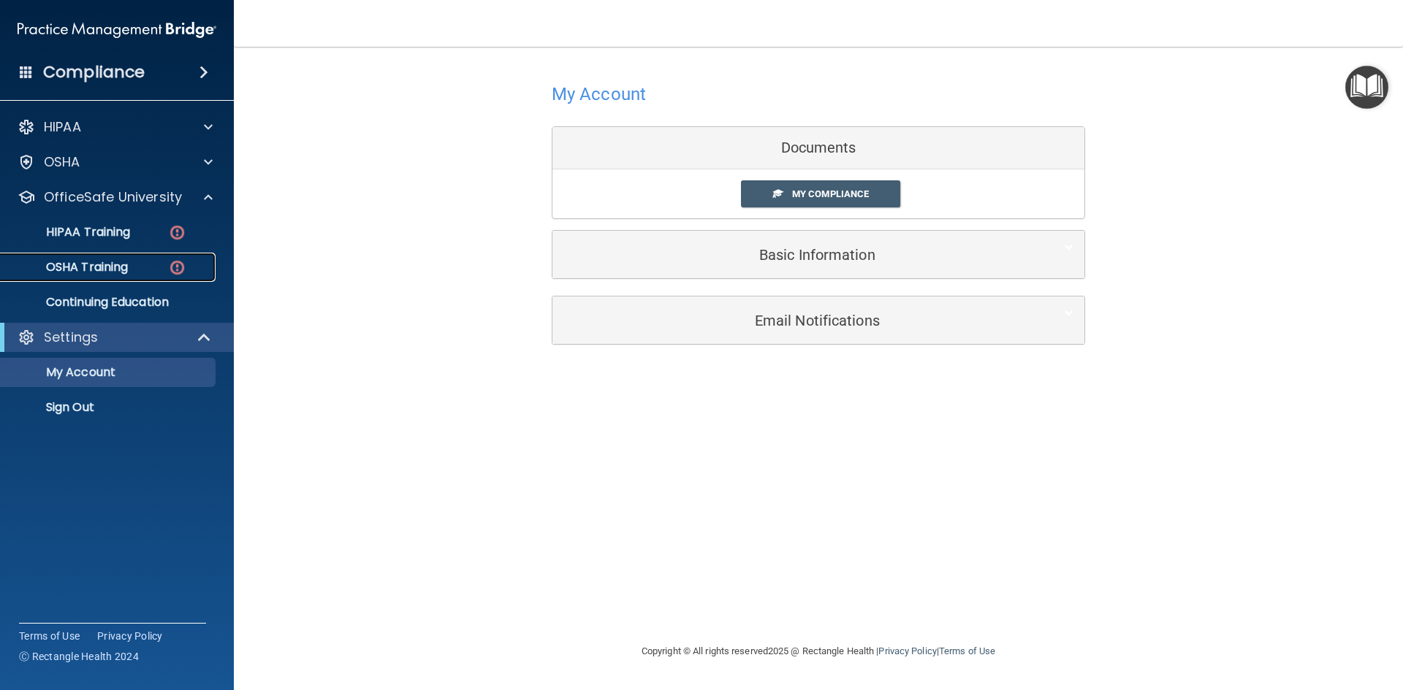
click at [127, 260] on p "OSHA Training" at bounding box center [68, 267] width 118 height 15
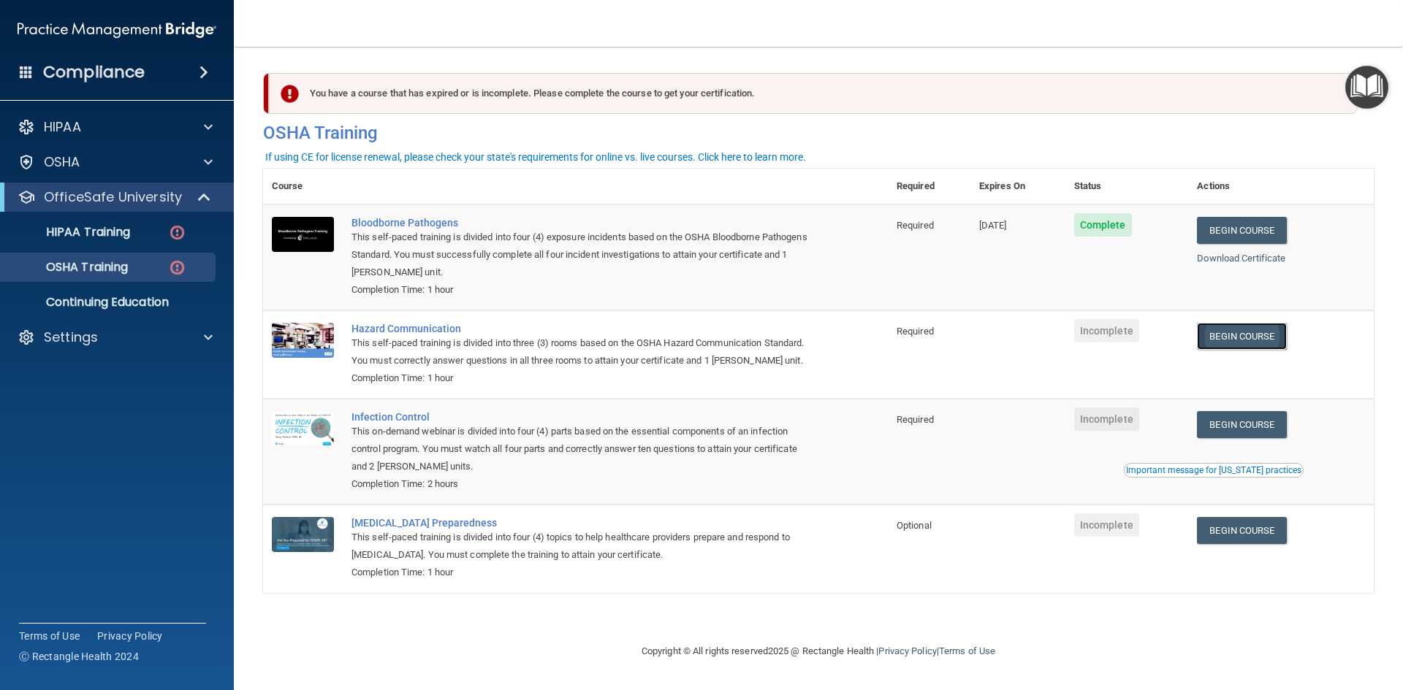
click at [1256, 336] on link "Begin Course" at bounding box center [1241, 336] width 89 height 27
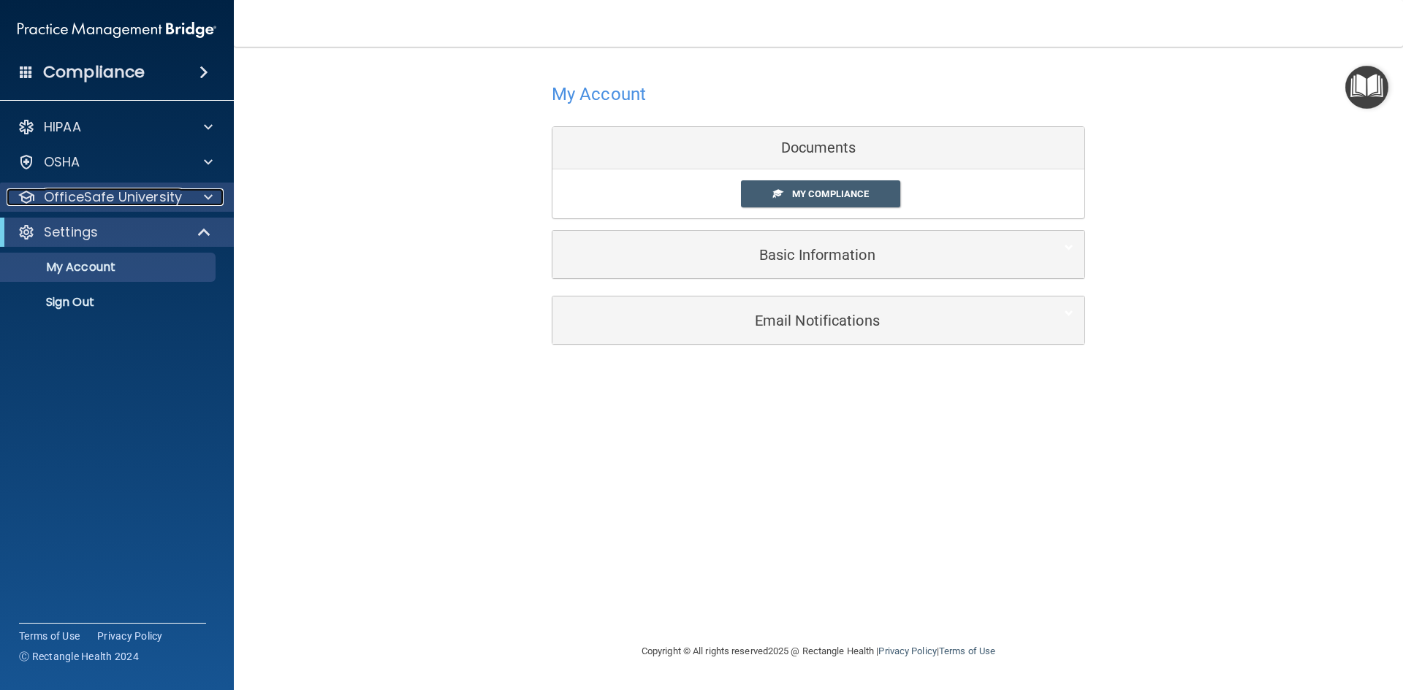
click at [164, 202] on p "OfficeSafe University" at bounding box center [113, 197] width 138 height 18
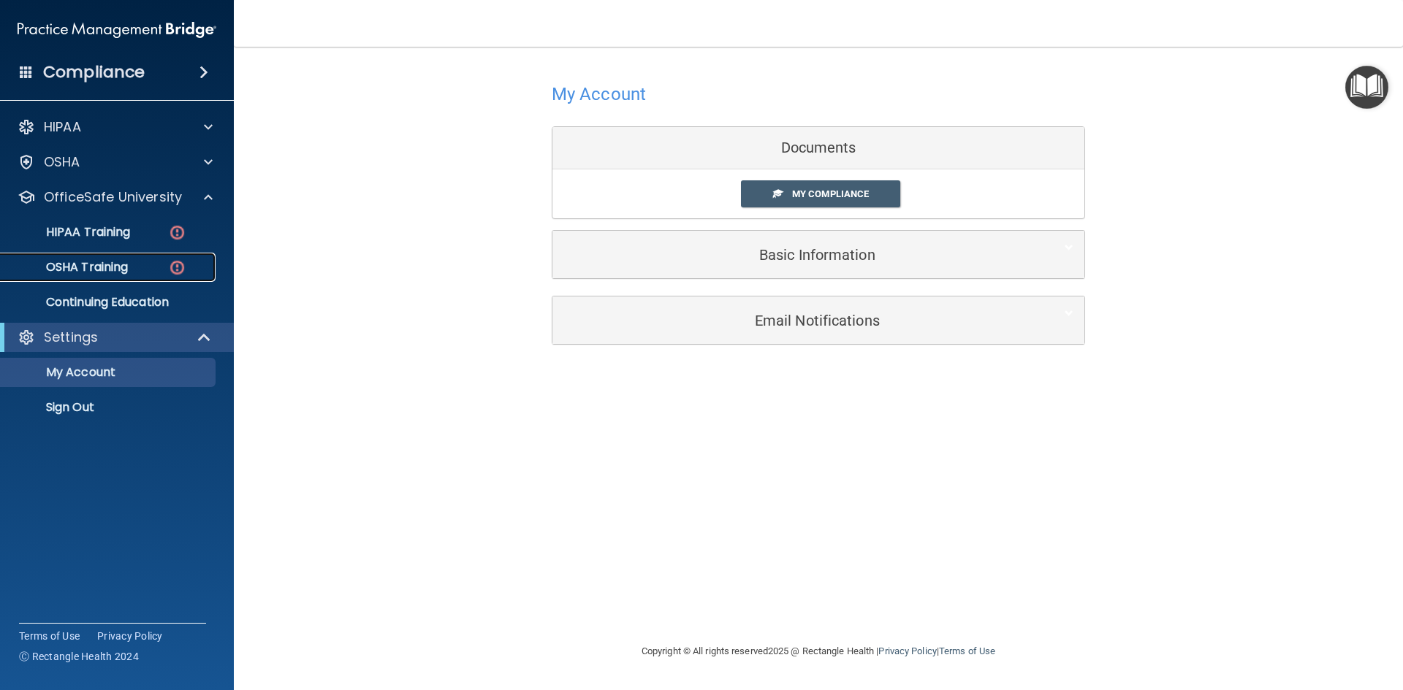
click at [181, 264] on img at bounding box center [177, 268] width 18 height 18
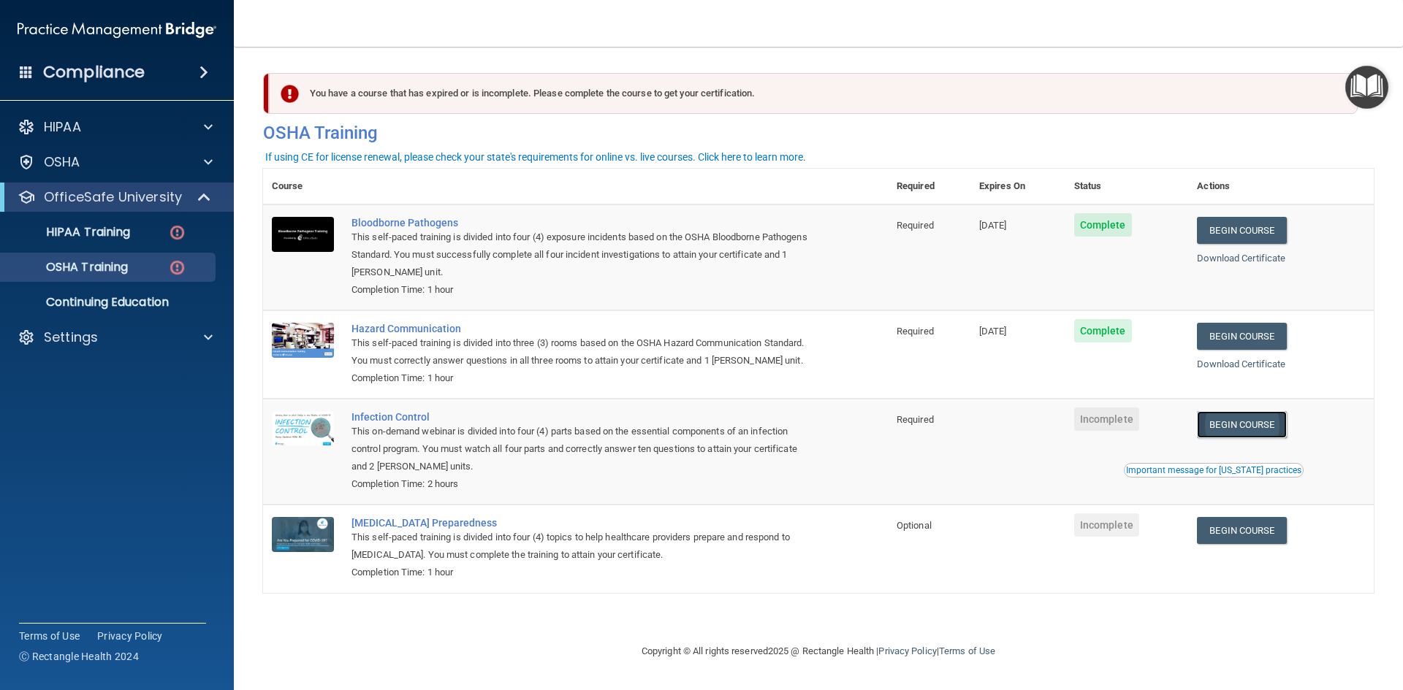
click at [1275, 428] on link "Begin Course" at bounding box center [1241, 424] width 89 height 27
click at [1279, 538] on link "Begin Course" at bounding box center [1241, 530] width 89 height 27
click at [1274, 529] on link "Begin Course" at bounding box center [1241, 530] width 89 height 27
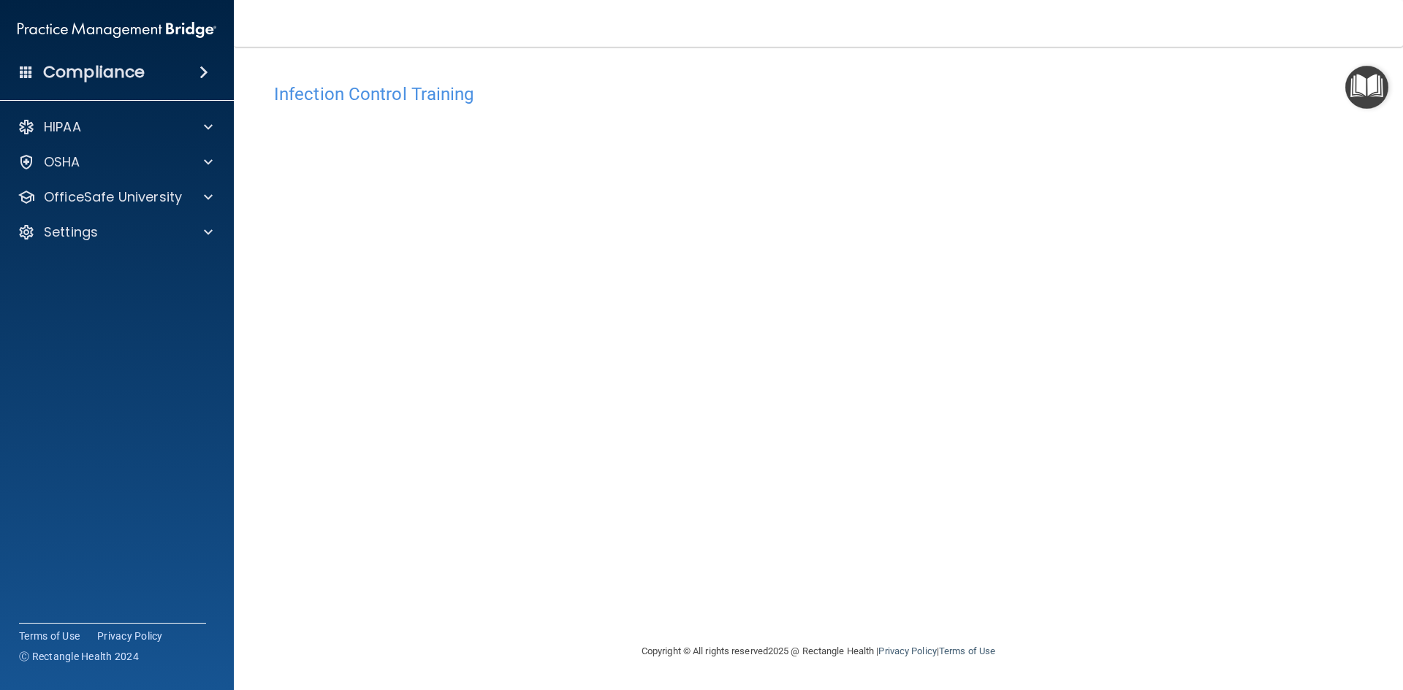
click at [1072, 571] on div "Infection Control Training This course doesn’t expire until . Are you sure you …" at bounding box center [818, 359] width 1110 height 567
click at [855, 150] on button "Take the course anyway!" at bounding box center [817, 157] width 147 height 27
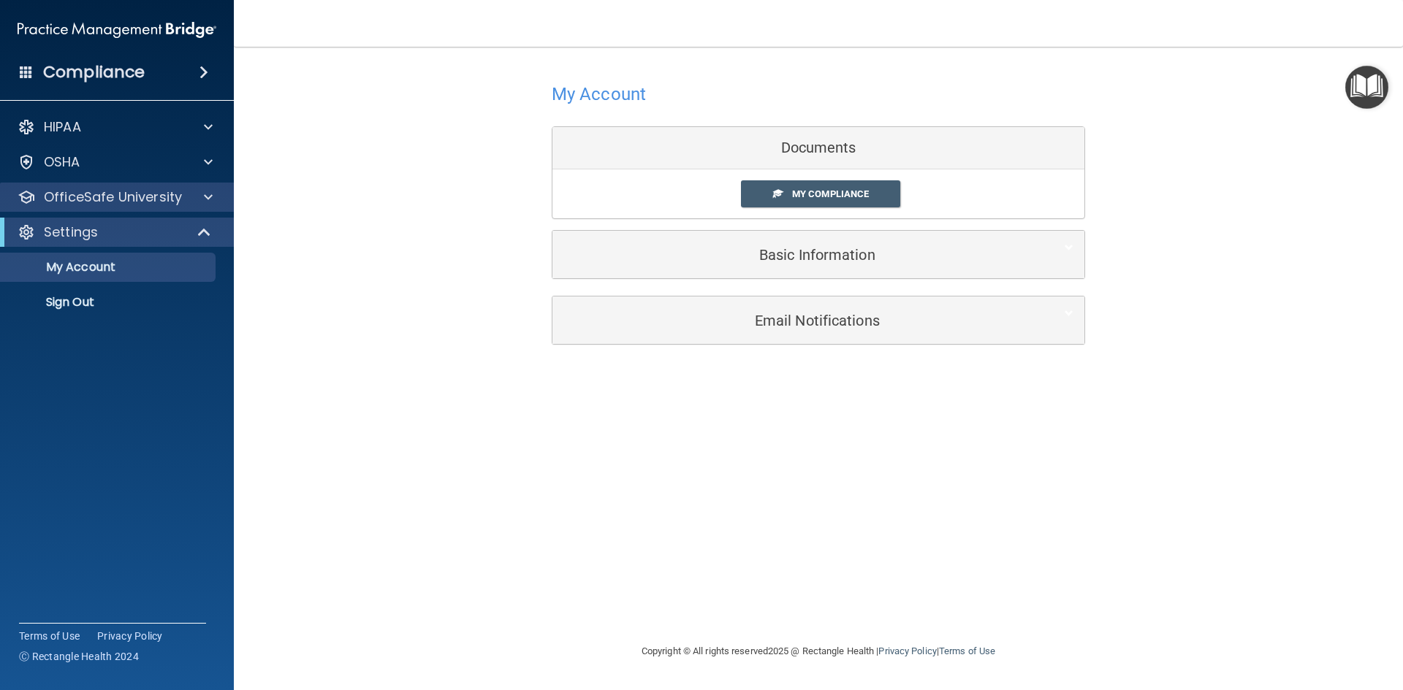
click at [224, 198] on div "OfficeSafe University" at bounding box center [117, 197] width 235 height 29
click at [191, 189] on div at bounding box center [206, 197] width 37 height 18
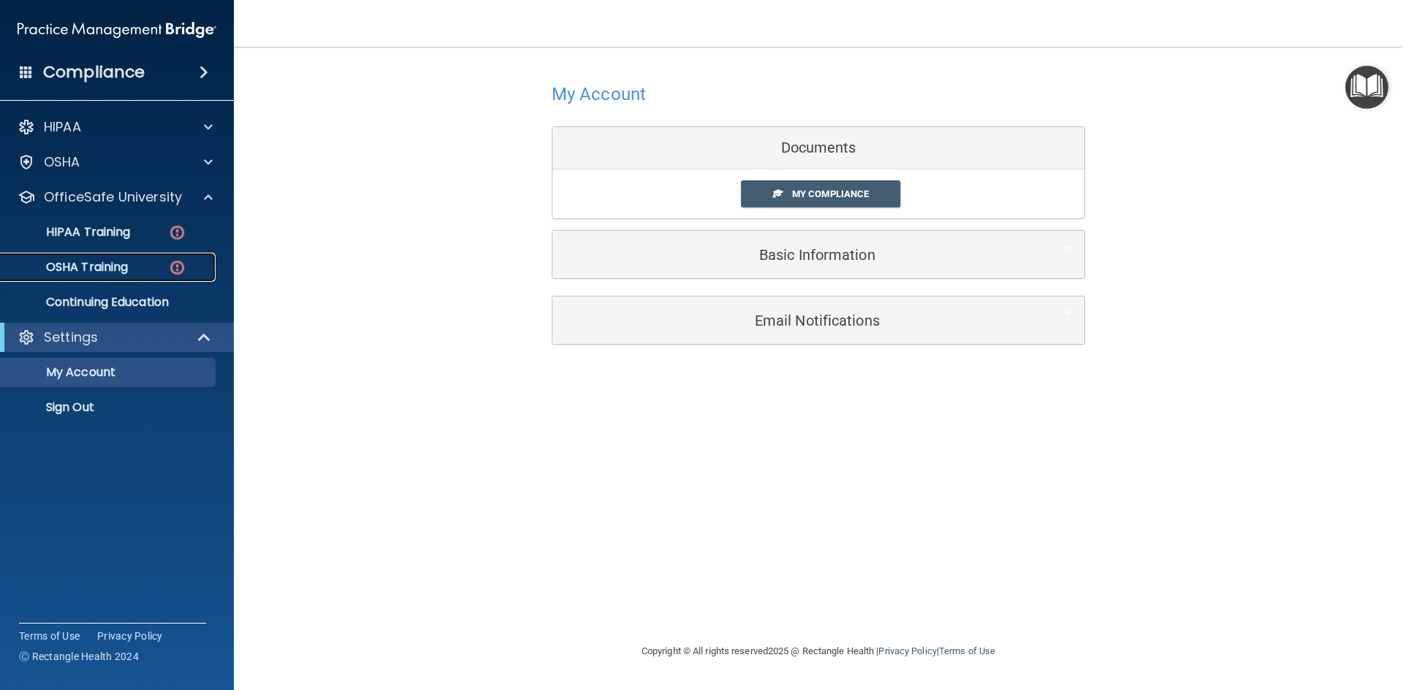
click at [110, 268] on p "OSHA Training" at bounding box center [68, 267] width 118 height 15
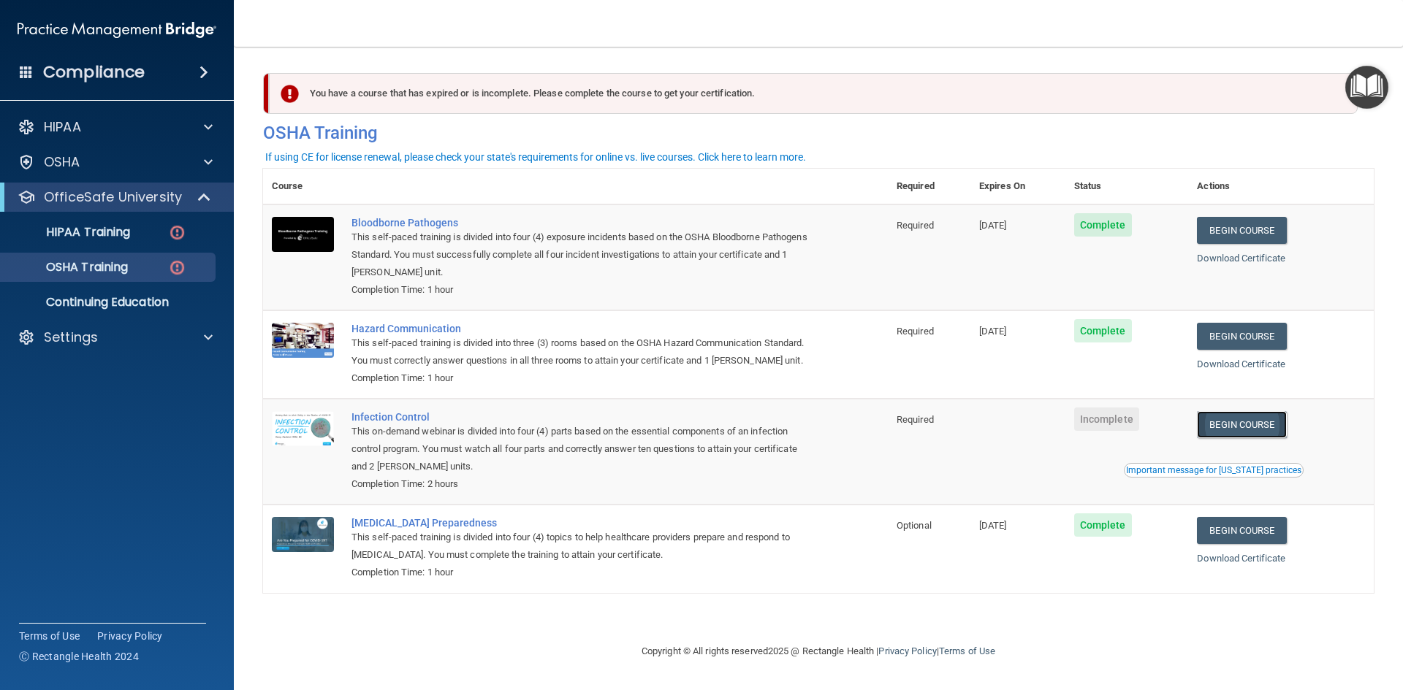
click at [1248, 431] on link "Begin Course" at bounding box center [1241, 424] width 89 height 27
click at [134, 221] on link "HIPAA Training" at bounding box center [100, 232] width 230 height 29
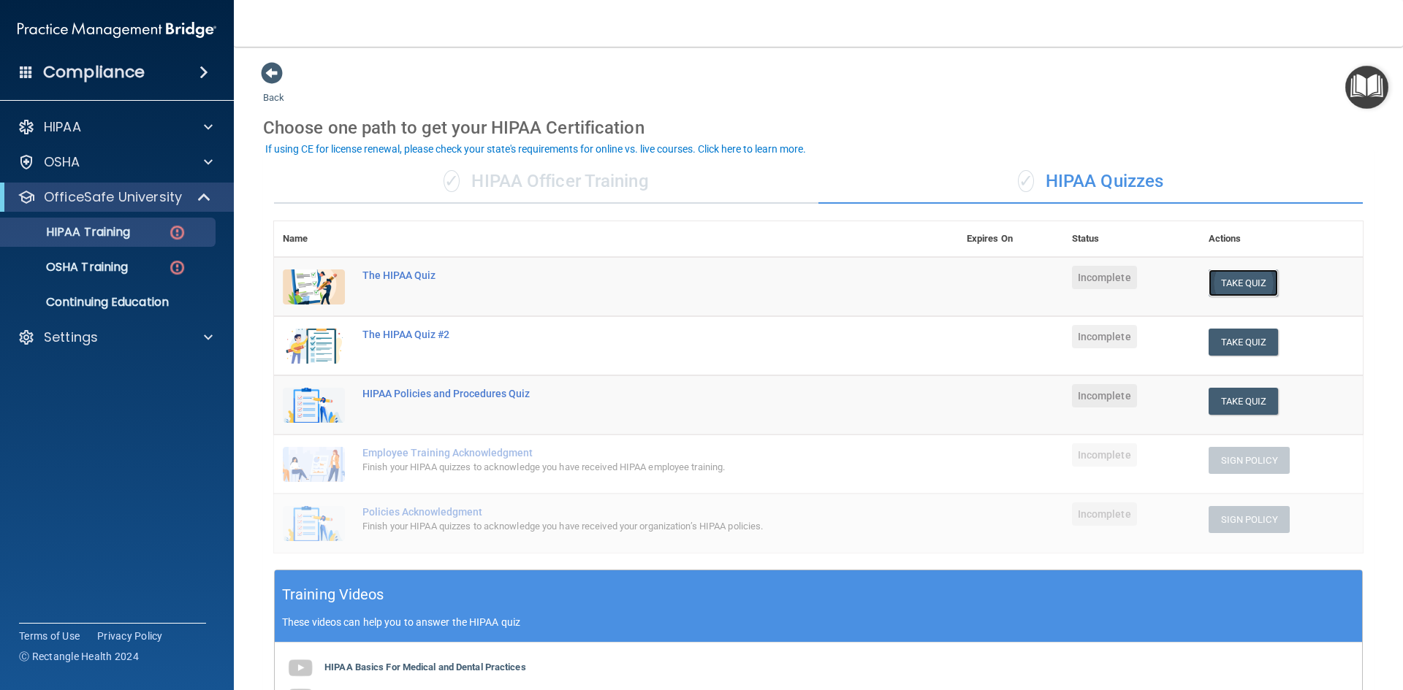
click at [1227, 280] on button "Take Quiz" at bounding box center [1243, 283] width 70 height 27
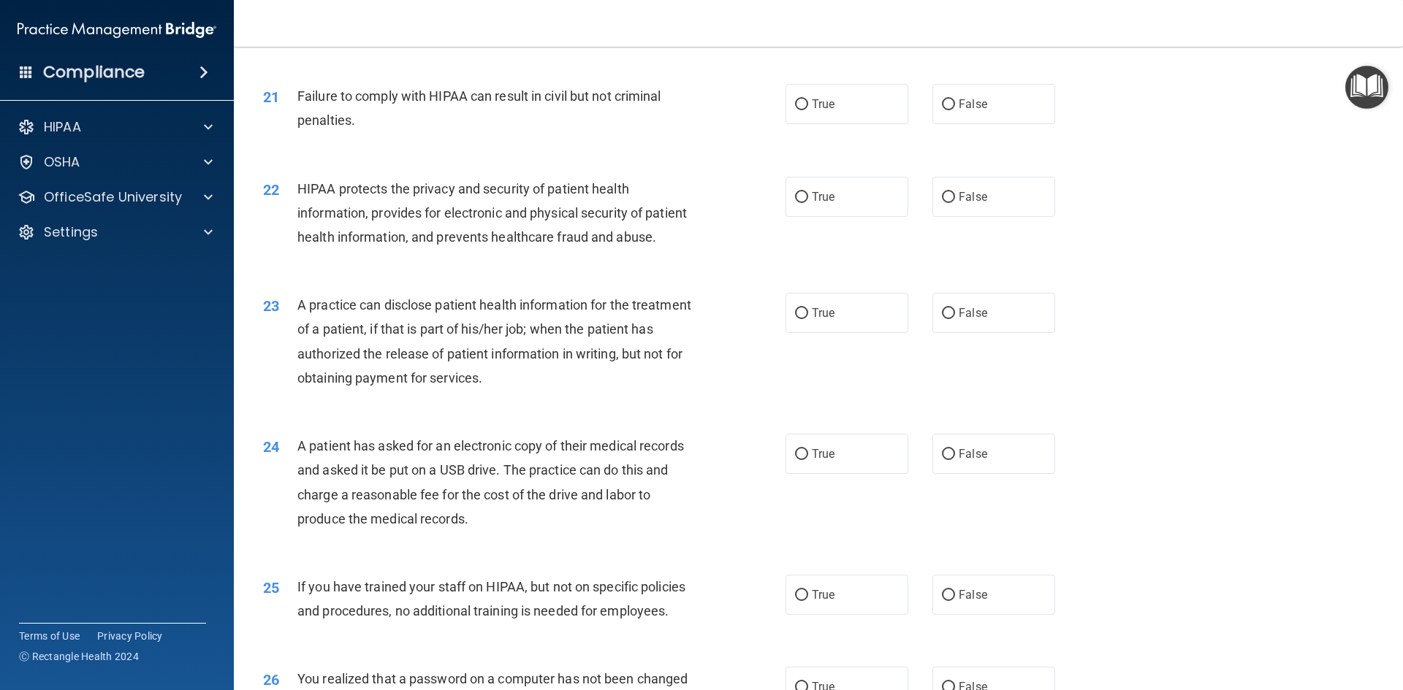
scroll to position [1745, 0]
